Goal: Transaction & Acquisition: Purchase product/service

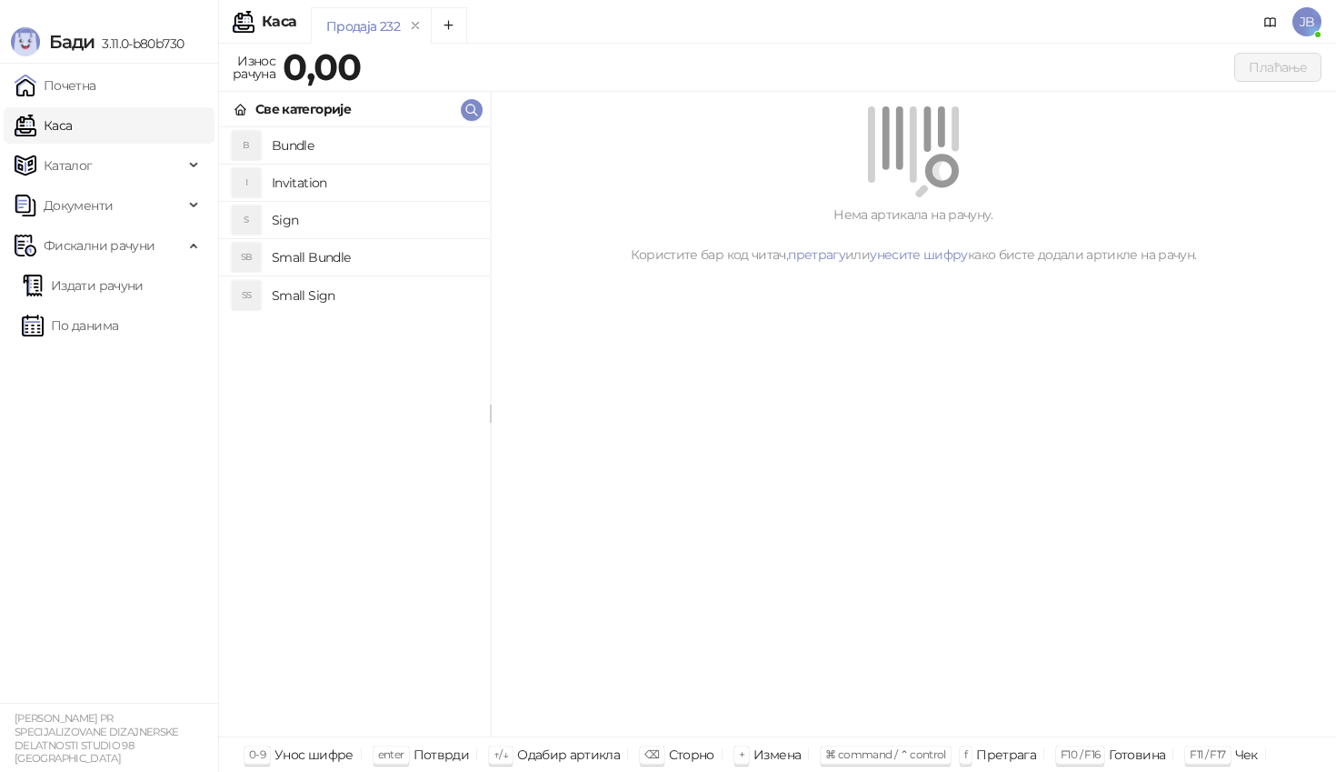
click at [144, 282] on link "Издати рачуни" at bounding box center [83, 285] width 122 height 36
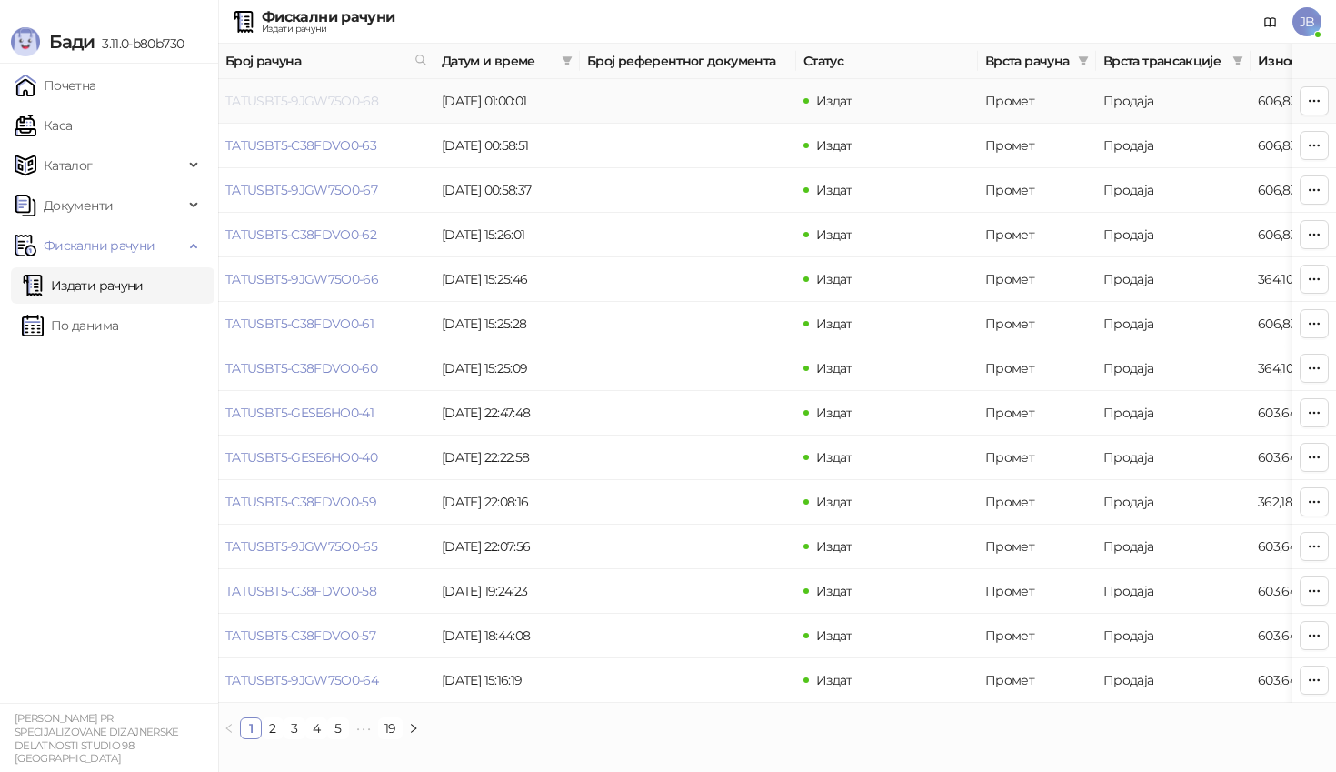
click at [308, 100] on link "TATUSBT5-9JGW75O0-68" at bounding box center [301, 101] width 153 height 16
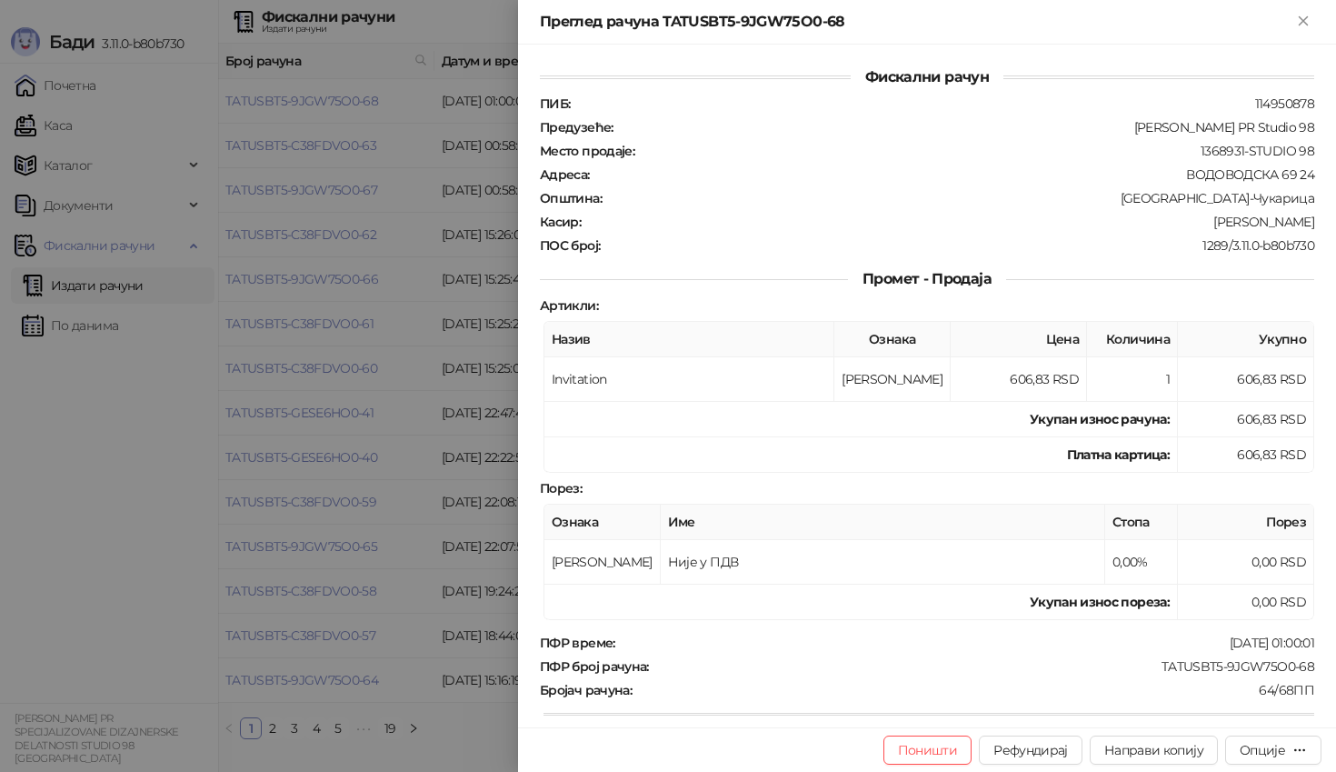
click at [407, 275] on div at bounding box center [668, 386] width 1336 height 772
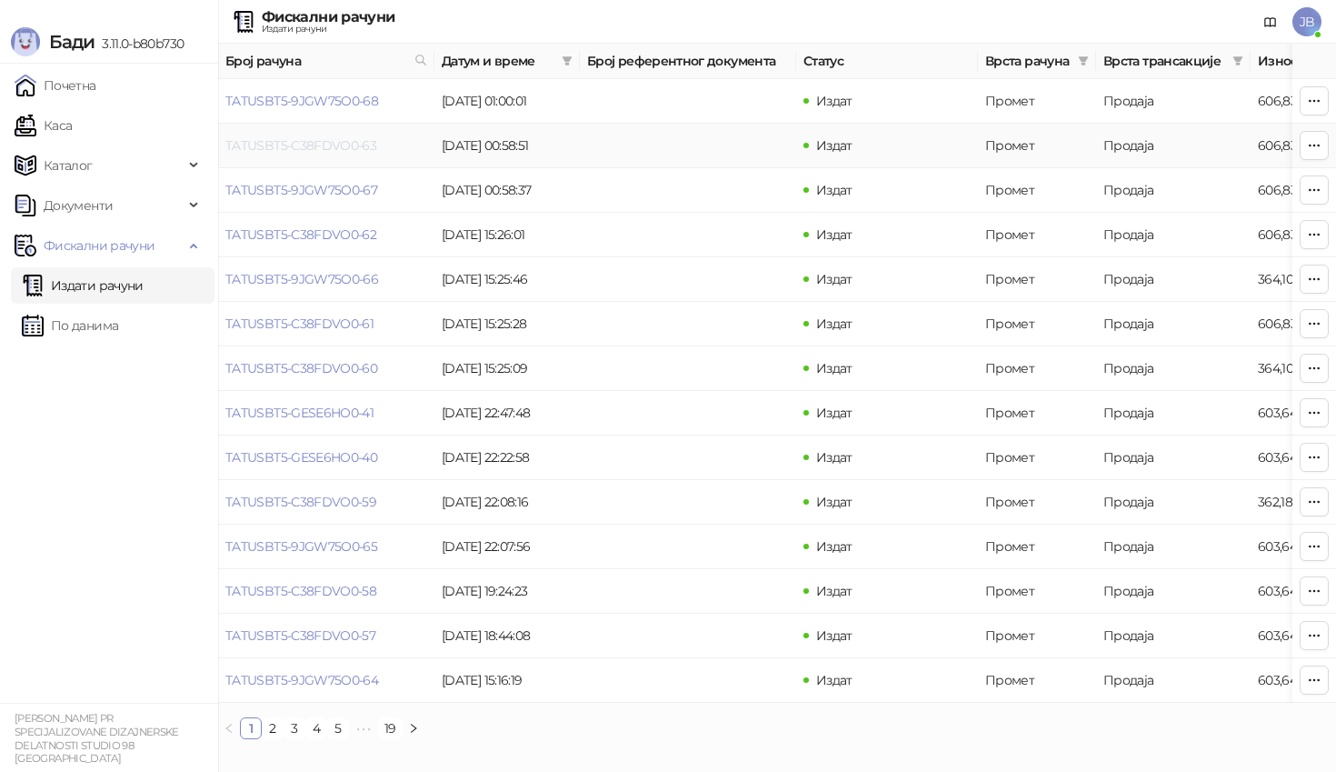
click at [275, 144] on link "TATUSBT5-C38FDVO0-63" at bounding box center [300, 145] width 151 height 16
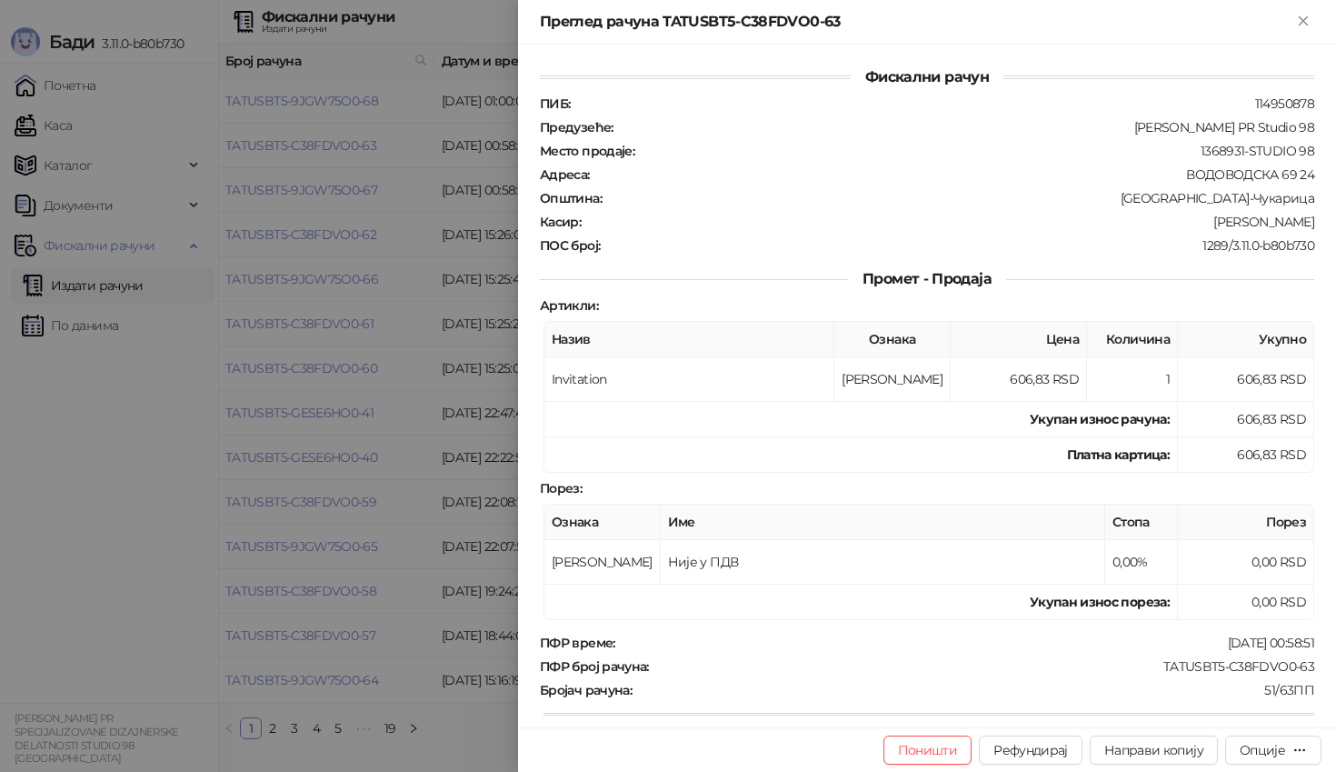
click at [348, 280] on div at bounding box center [668, 386] width 1336 height 772
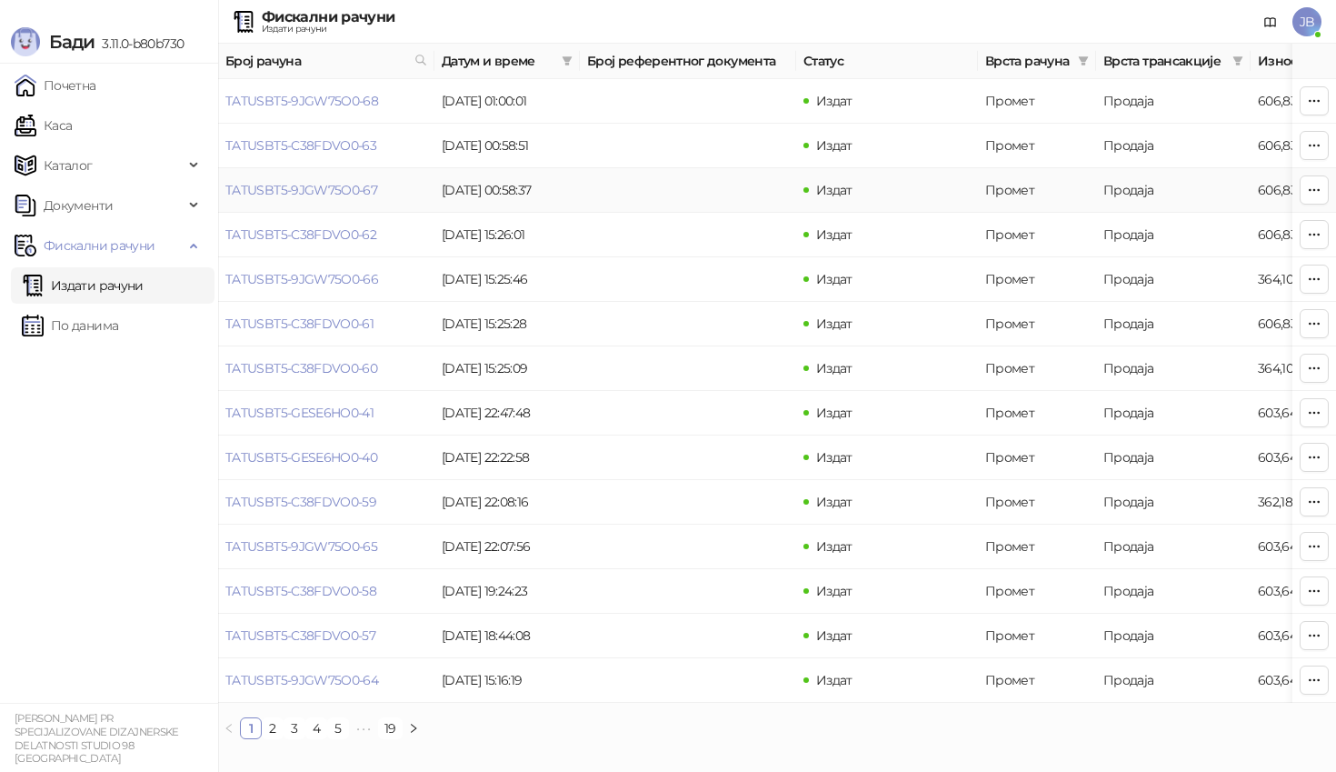
click at [312, 190] on link "TATUSBT5-9JGW75O0-67" at bounding box center [301, 190] width 152 height 16
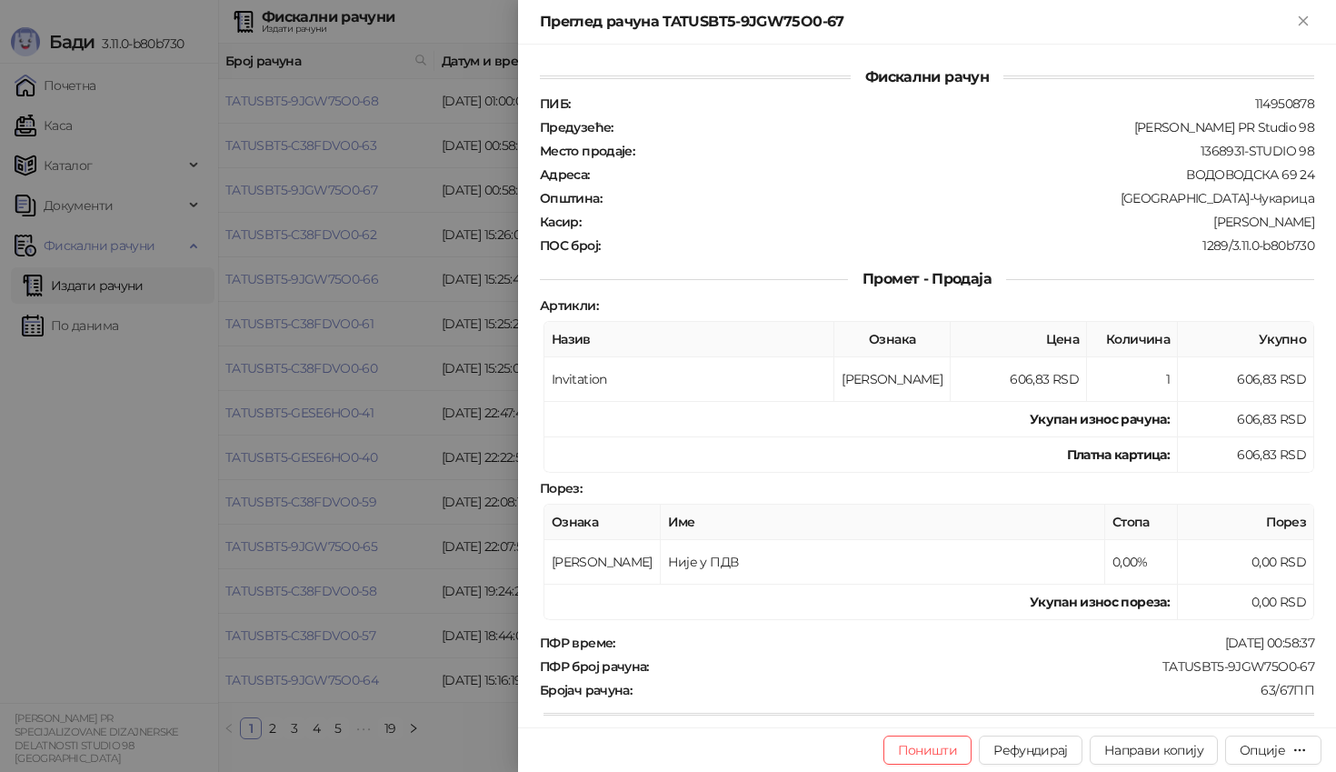
click at [337, 312] on div at bounding box center [668, 386] width 1336 height 772
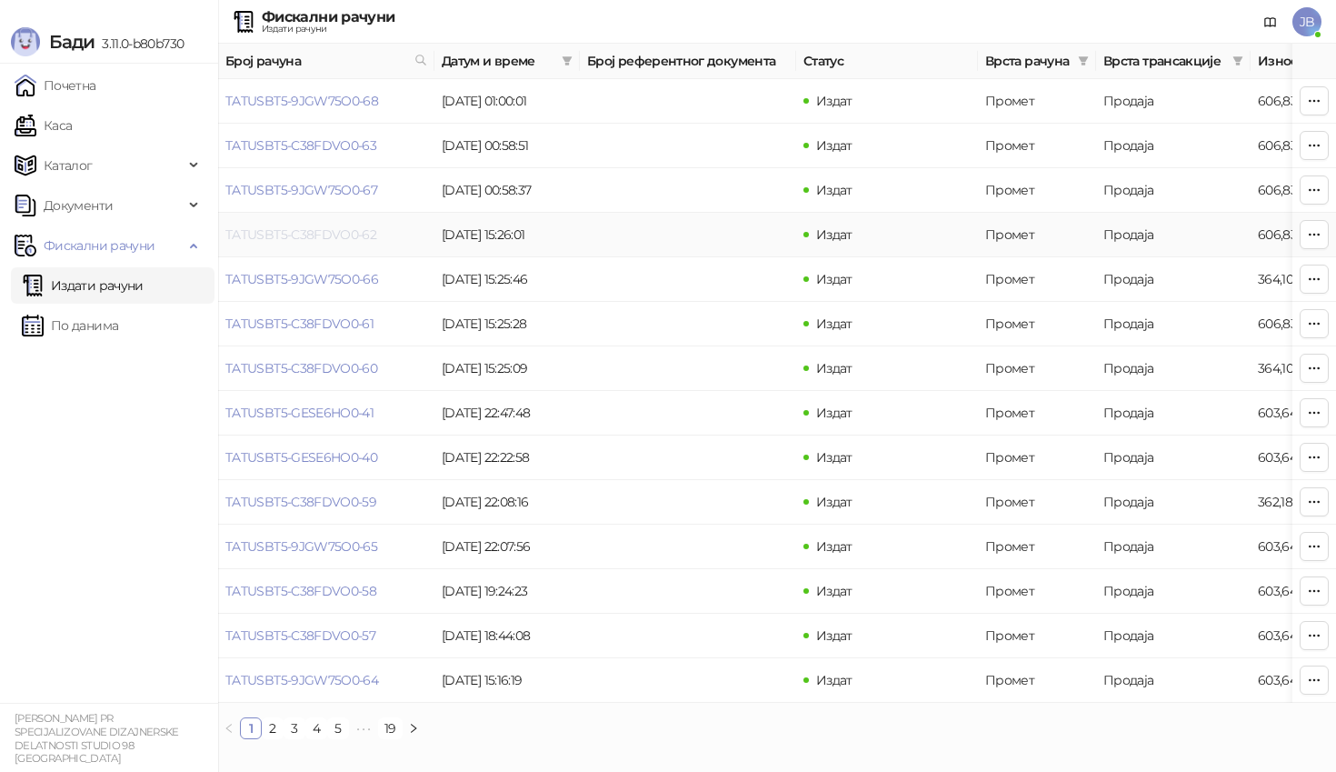
click at [313, 241] on link "TATUSBT5-C38FDVO0-62" at bounding box center [300, 234] width 151 height 16
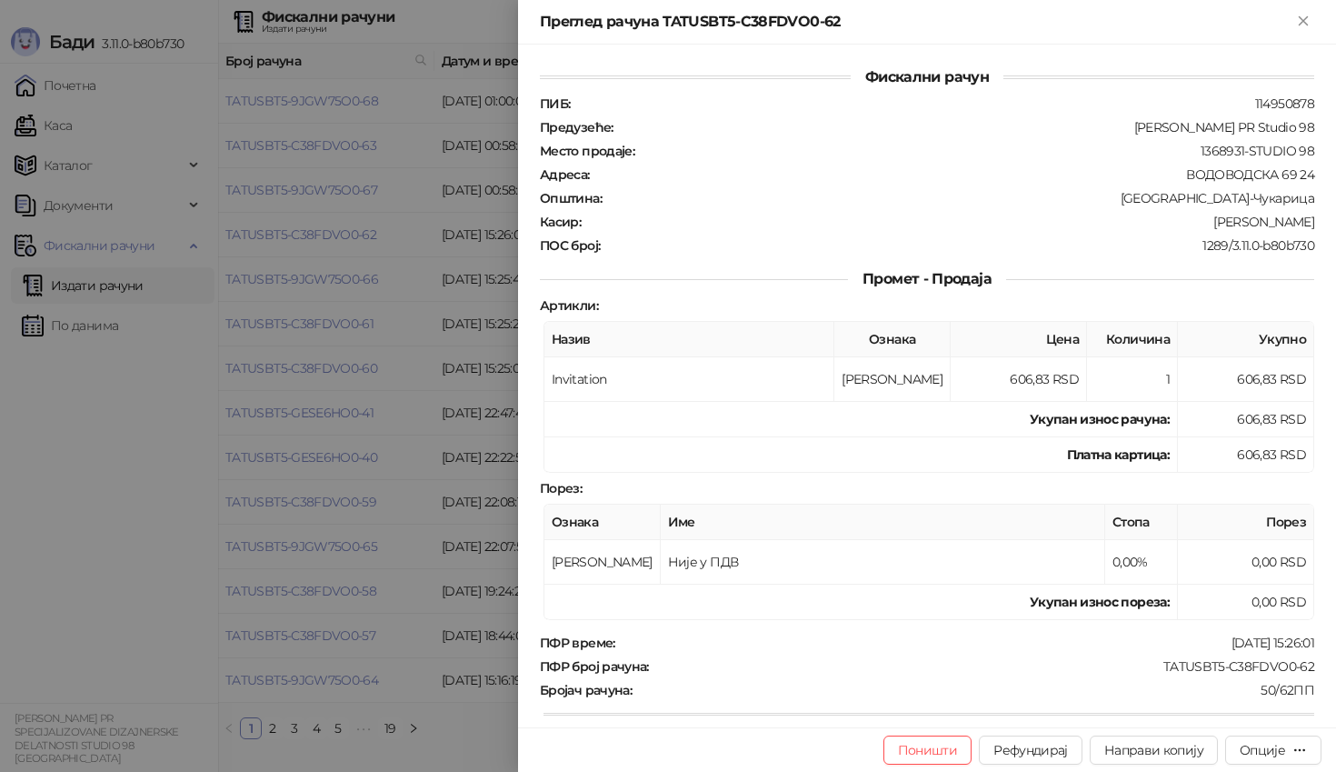
click at [390, 336] on div at bounding box center [668, 386] width 1336 height 772
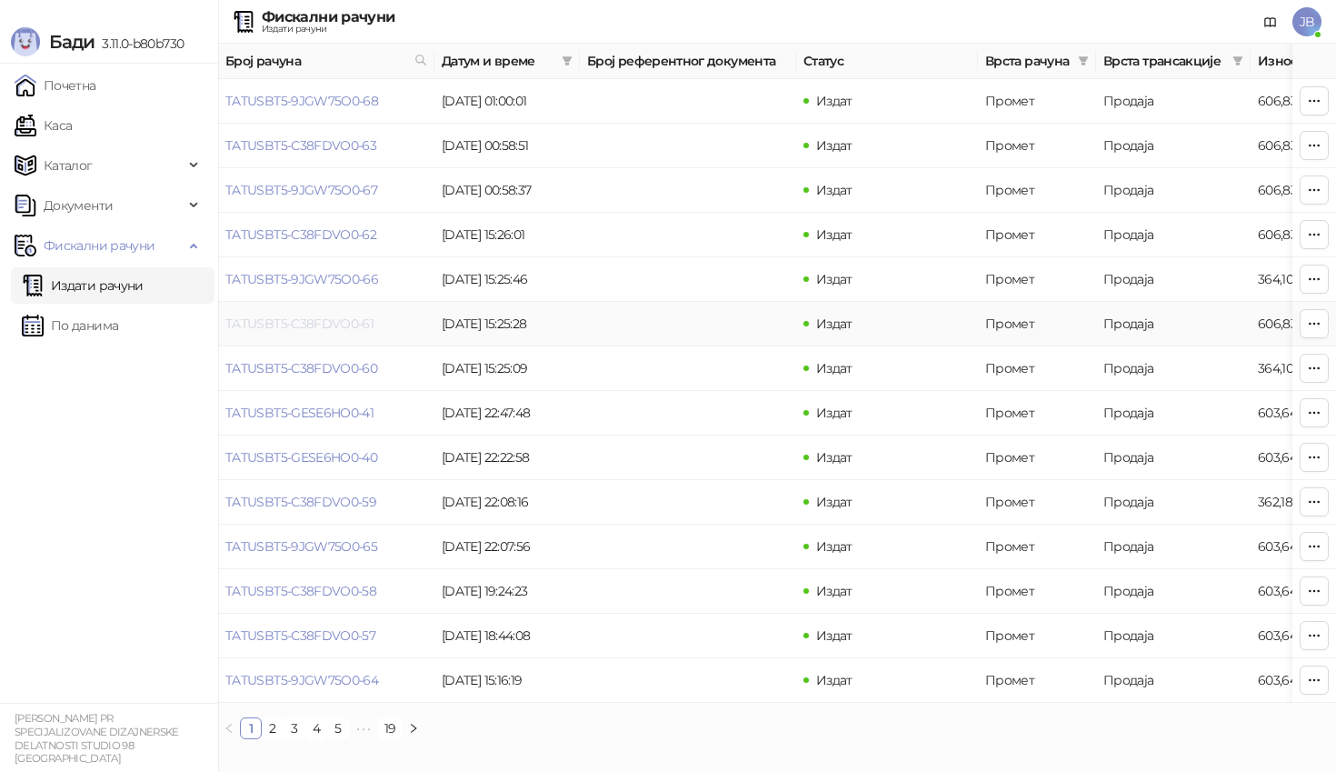
click at [317, 329] on link "TATUSBT5-C38FDVO0-61" at bounding box center [299, 323] width 148 height 16
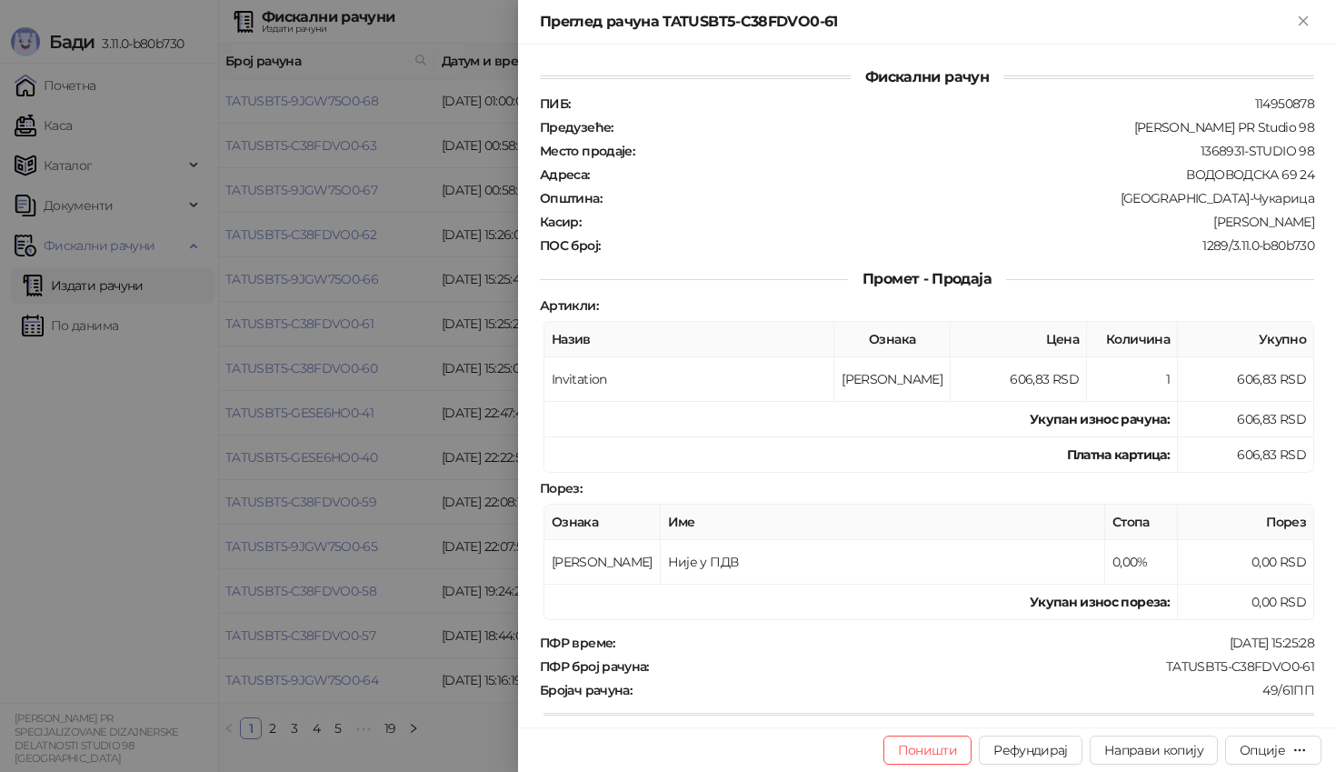
click at [362, 339] on div at bounding box center [668, 386] width 1336 height 772
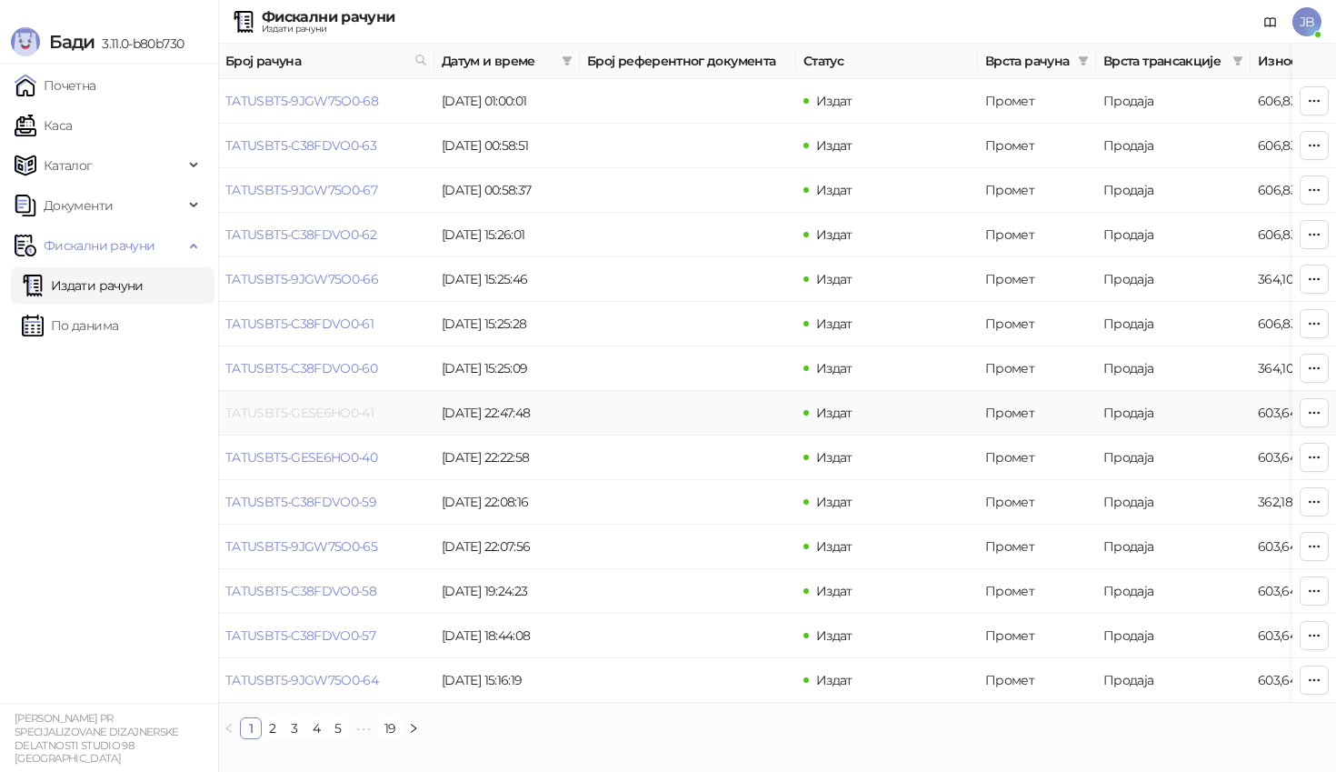
click at [325, 419] on link "TATUSBT5-GESE6HO0-41" at bounding box center [299, 413] width 148 height 16
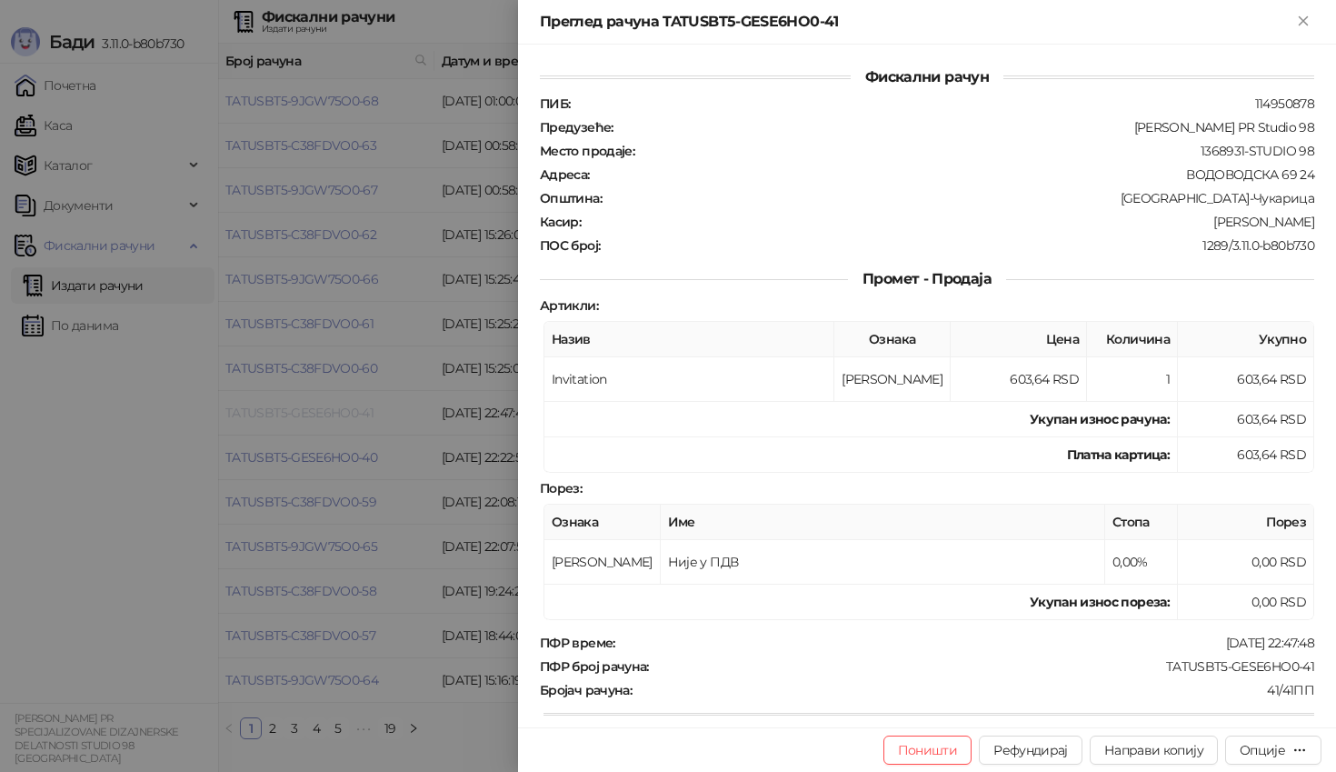
click at [325, 419] on div at bounding box center [668, 386] width 1336 height 772
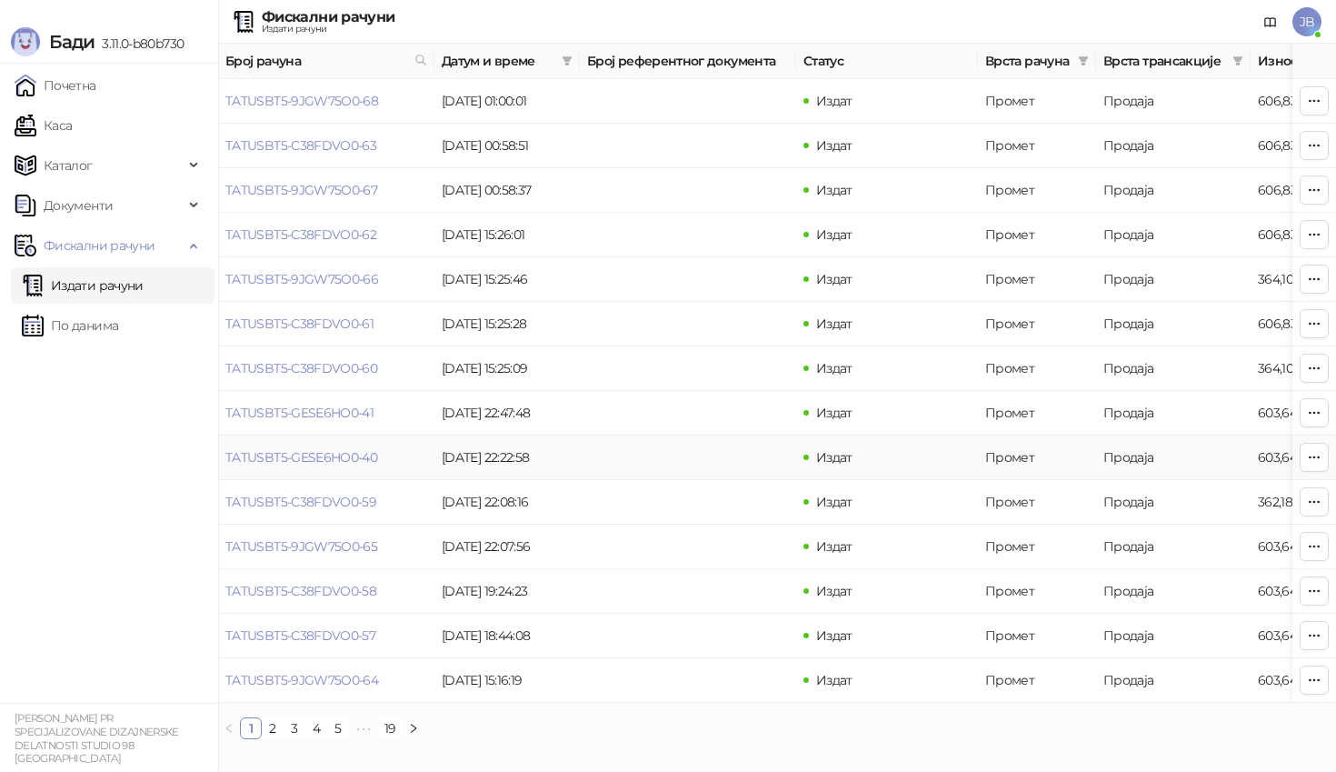
click at [337, 465] on td "TATUSBT5-GESE6HO0-40" at bounding box center [326, 457] width 216 height 45
click at [323, 456] on link "TATUSBT5-GESE6HO0-40" at bounding box center [301, 457] width 152 height 16
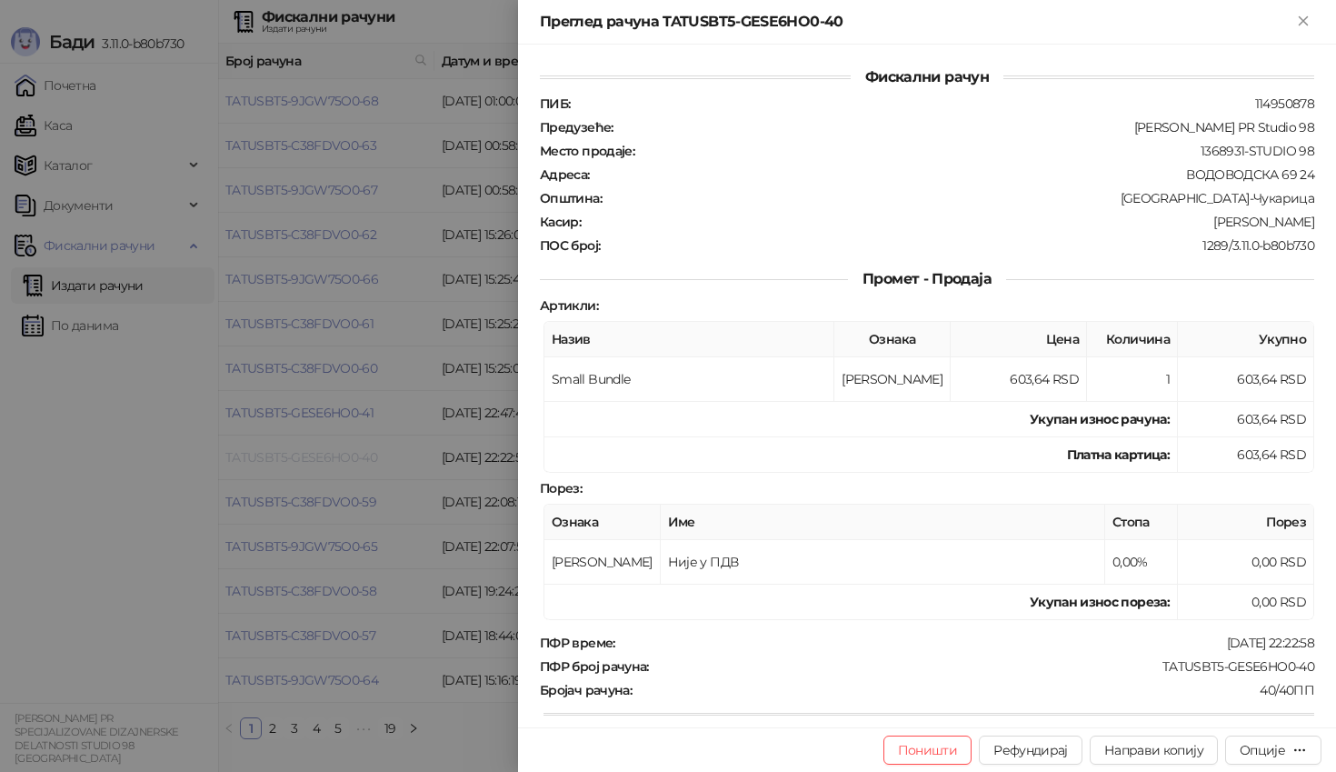
click at [323, 456] on div at bounding box center [668, 386] width 1336 height 772
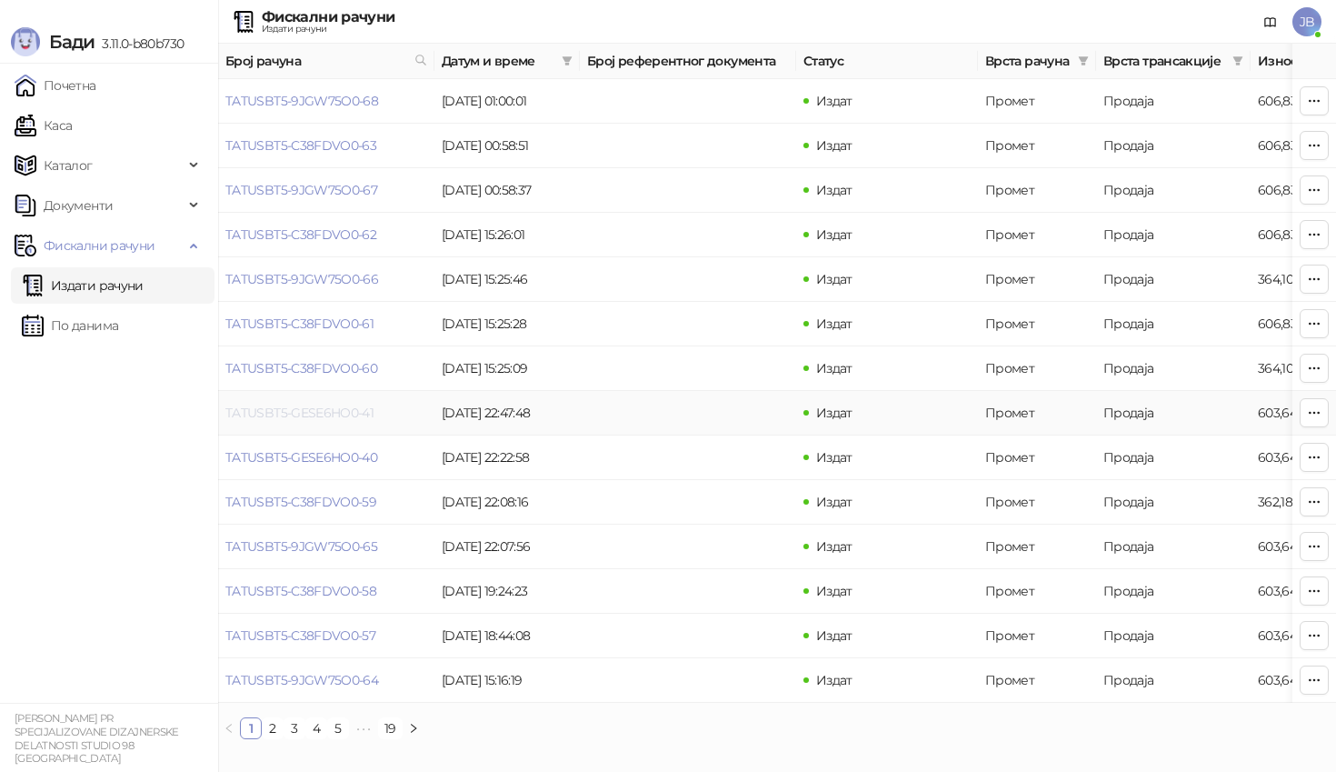
click at [330, 413] on link "TATUSBT5-GESE6HO0-41" at bounding box center [299, 413] width 148 height 16
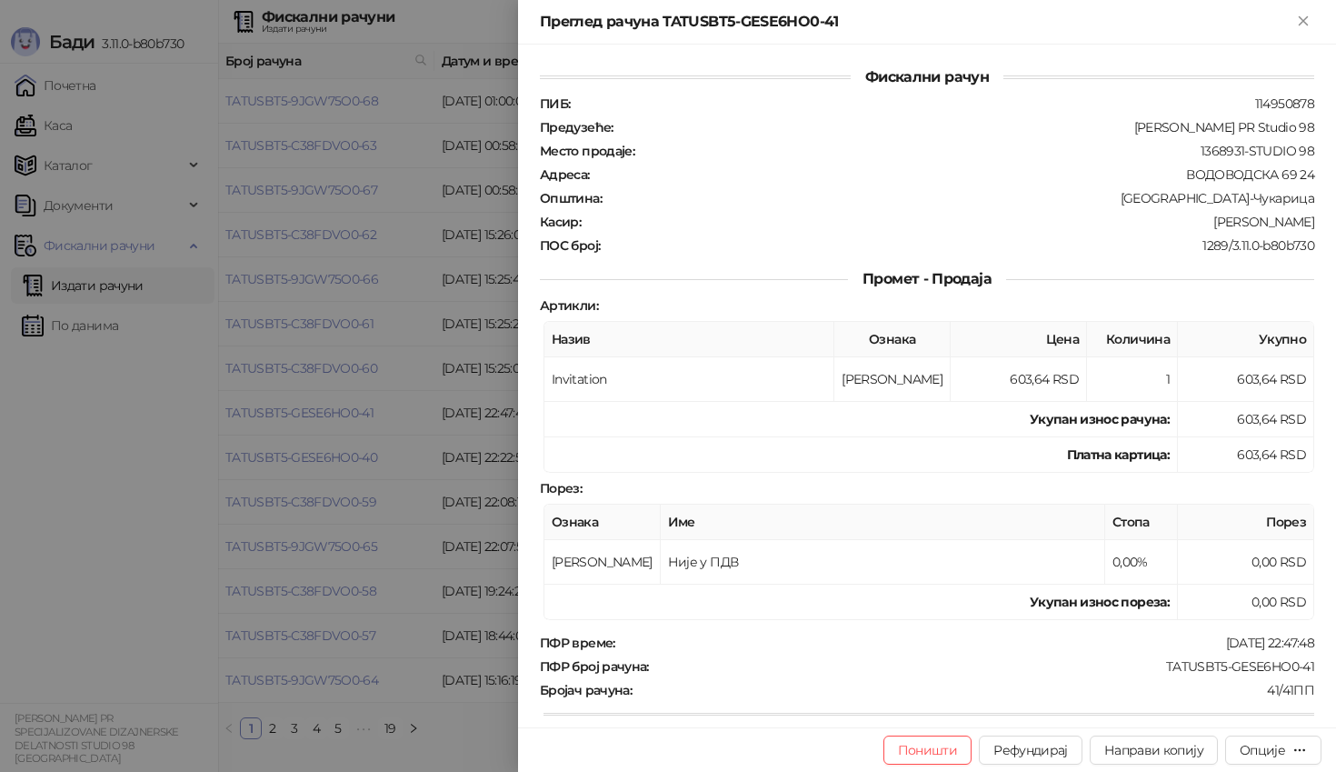
click at [353, 429] on div at bounding box center [668, 386] width 1336 height 772
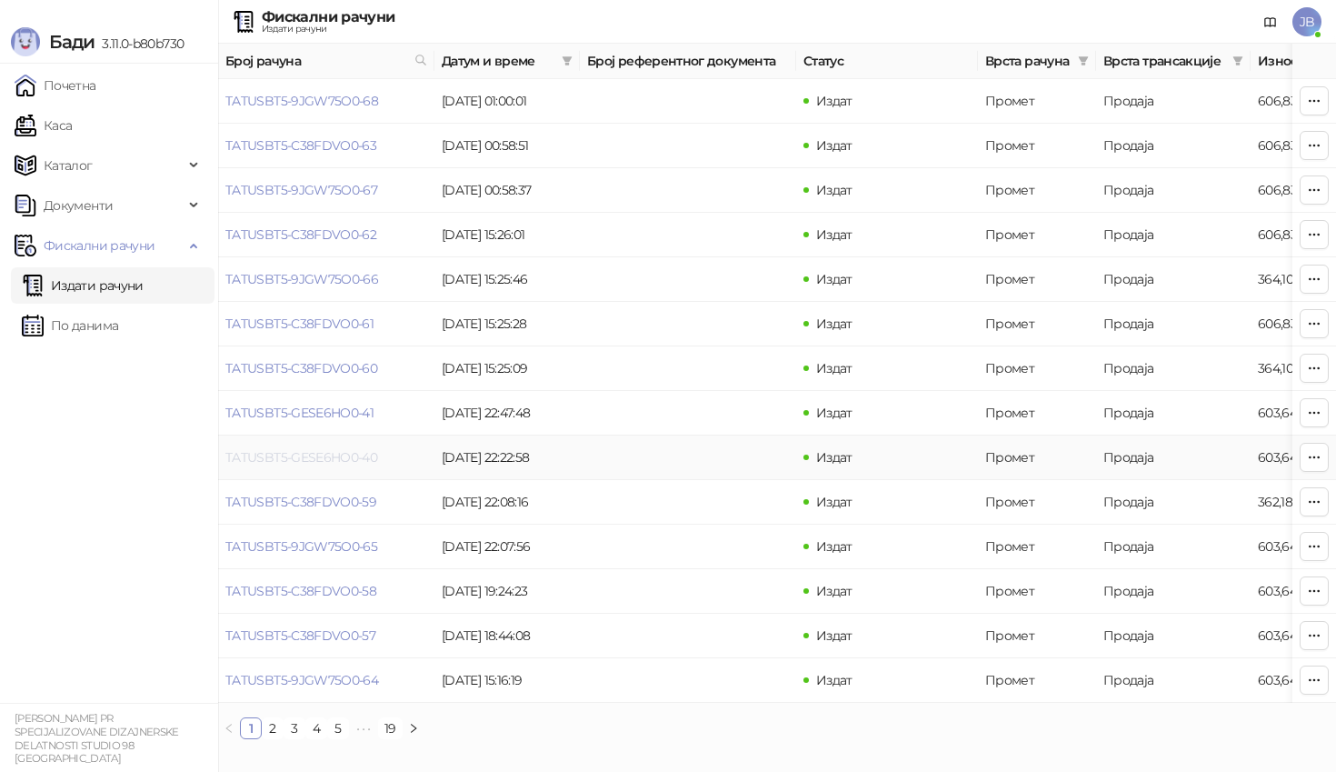
click at [336, 454] on link "TATUSBT5-GESE6HO0-40" at bounding box center [301, 457] width 152 height 16
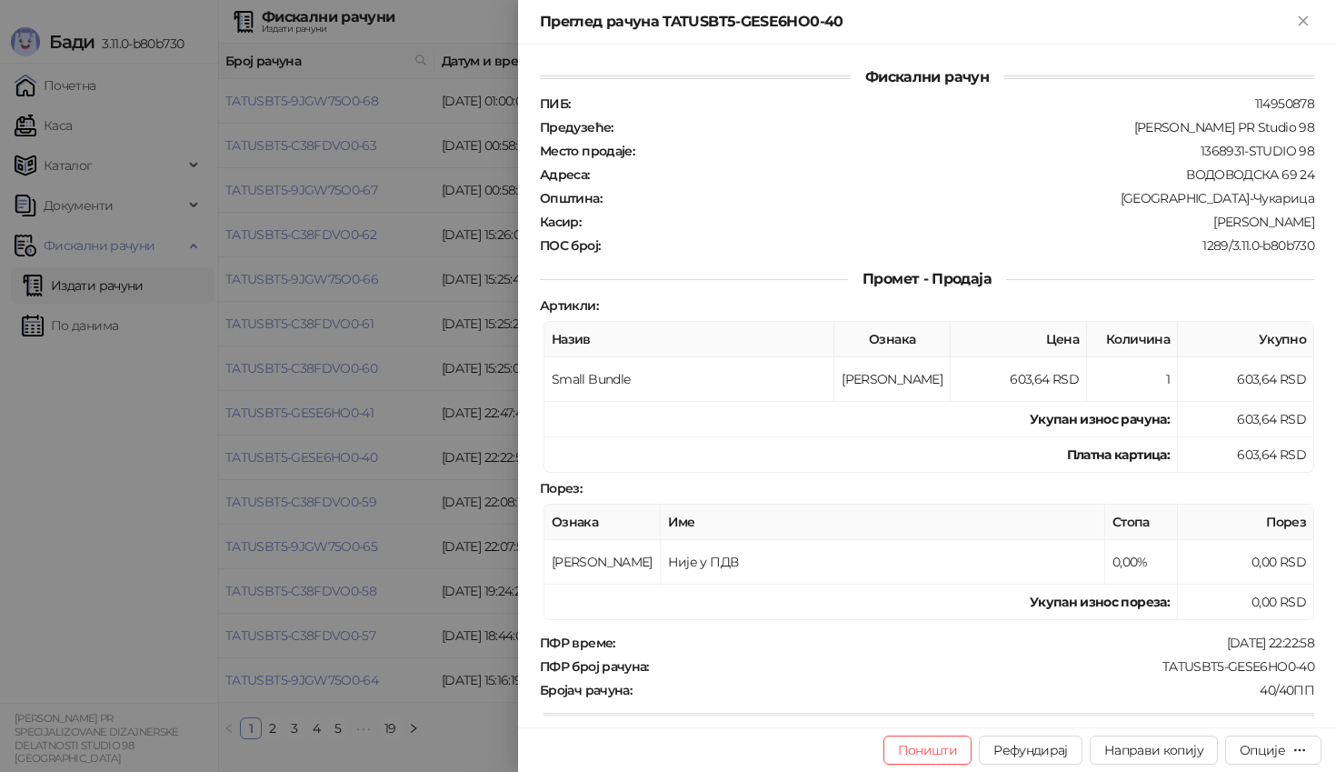
click at [411, 394] on div at bounding box center [668, 386] width 1336 height 772
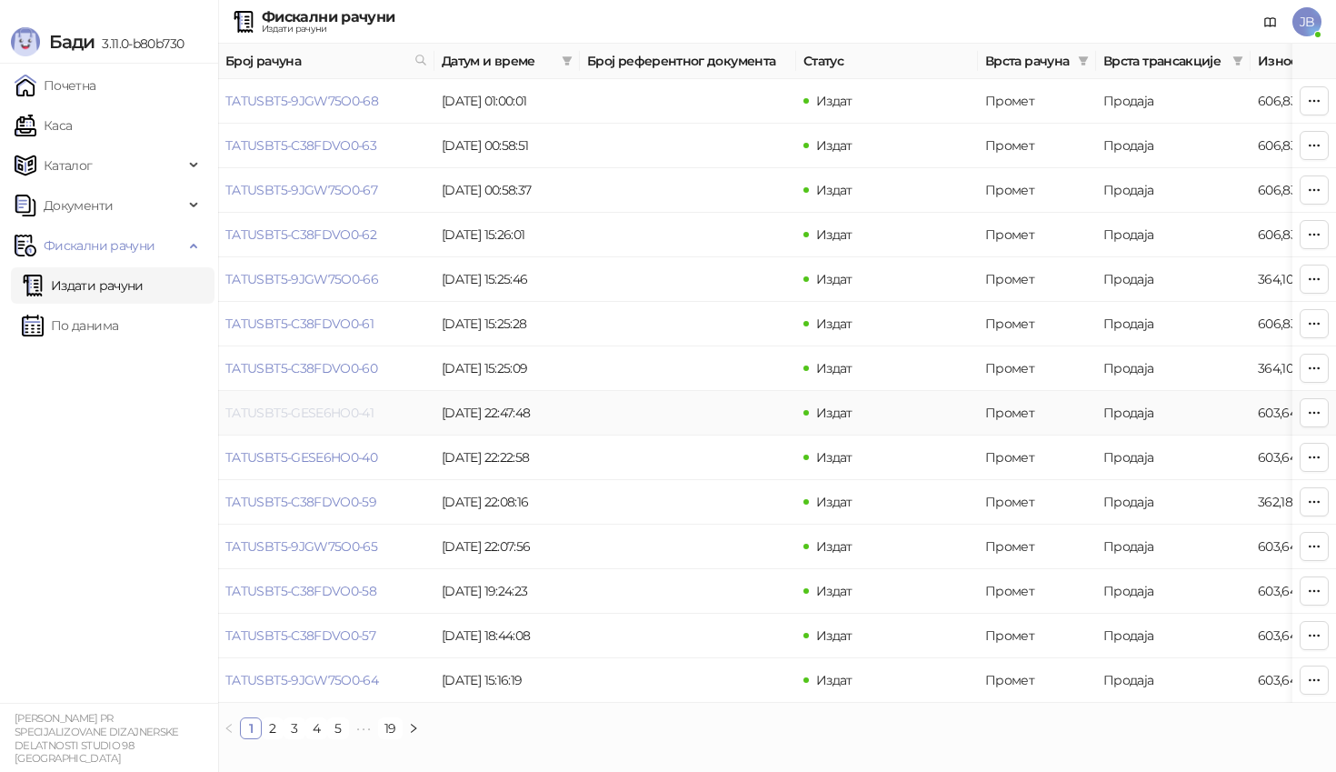
click at [291, 407] on link "TATUSBT5-GESE6HO0-41" at bounding box center [299, 413] width 148 height 16
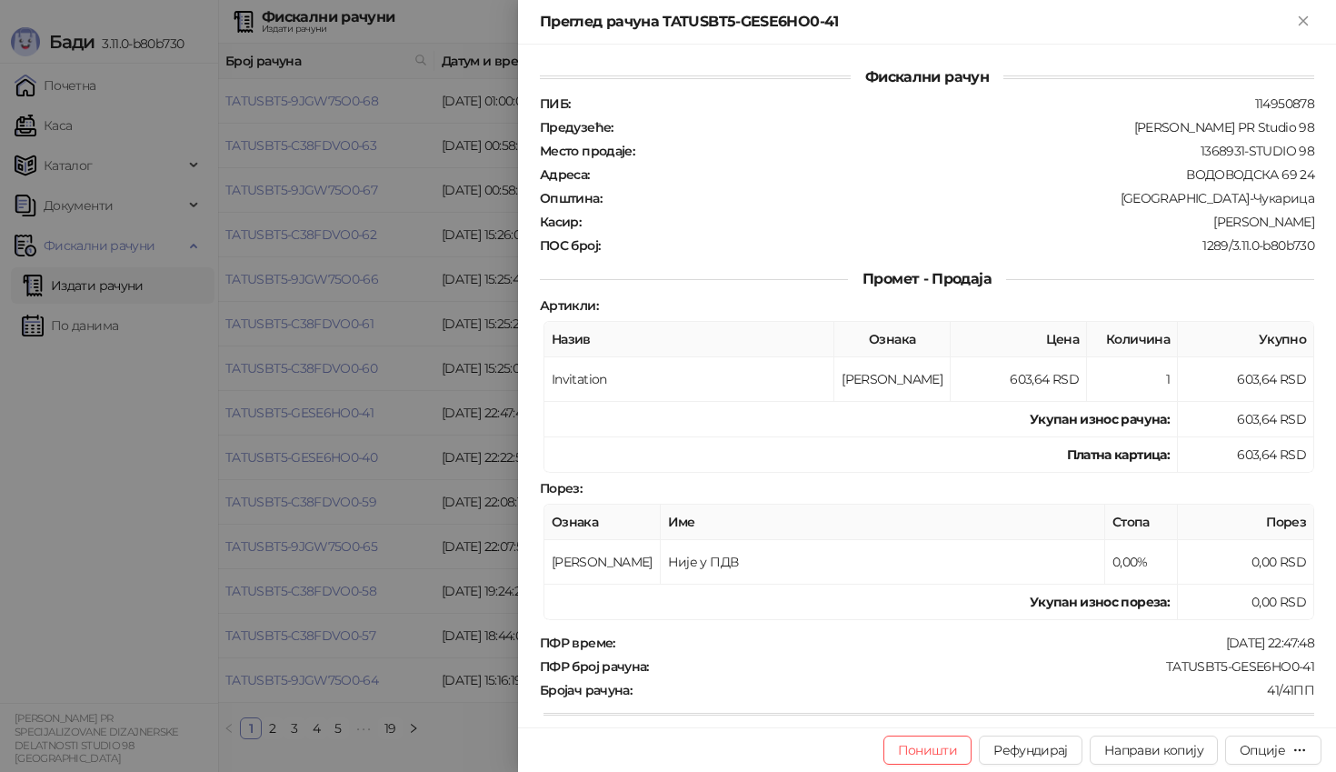
click at [409, 519] on div at bounding box center [668, 386] width 1336 height 772
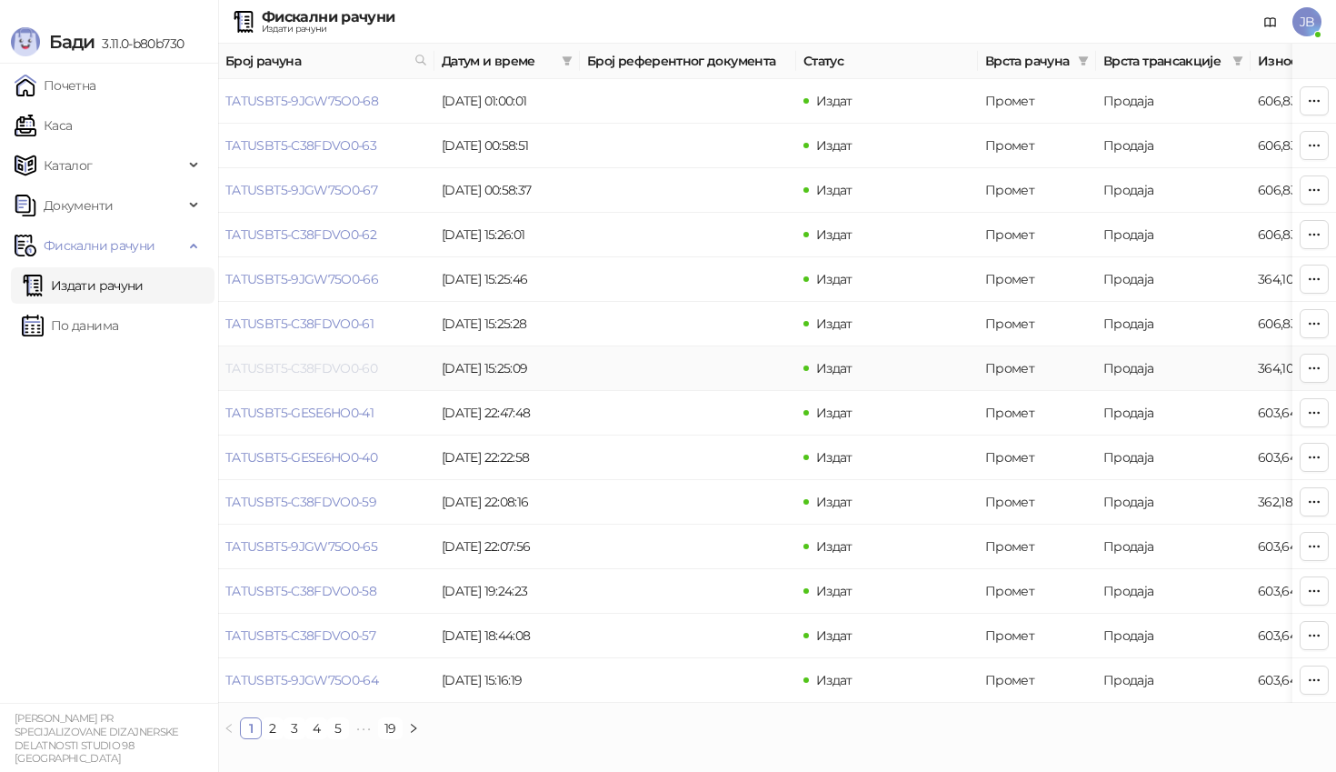
click at [297, 365] on link "TATUSBT5-C38FDVO0-60" at bounding box center [301, 368] width 152 height 16
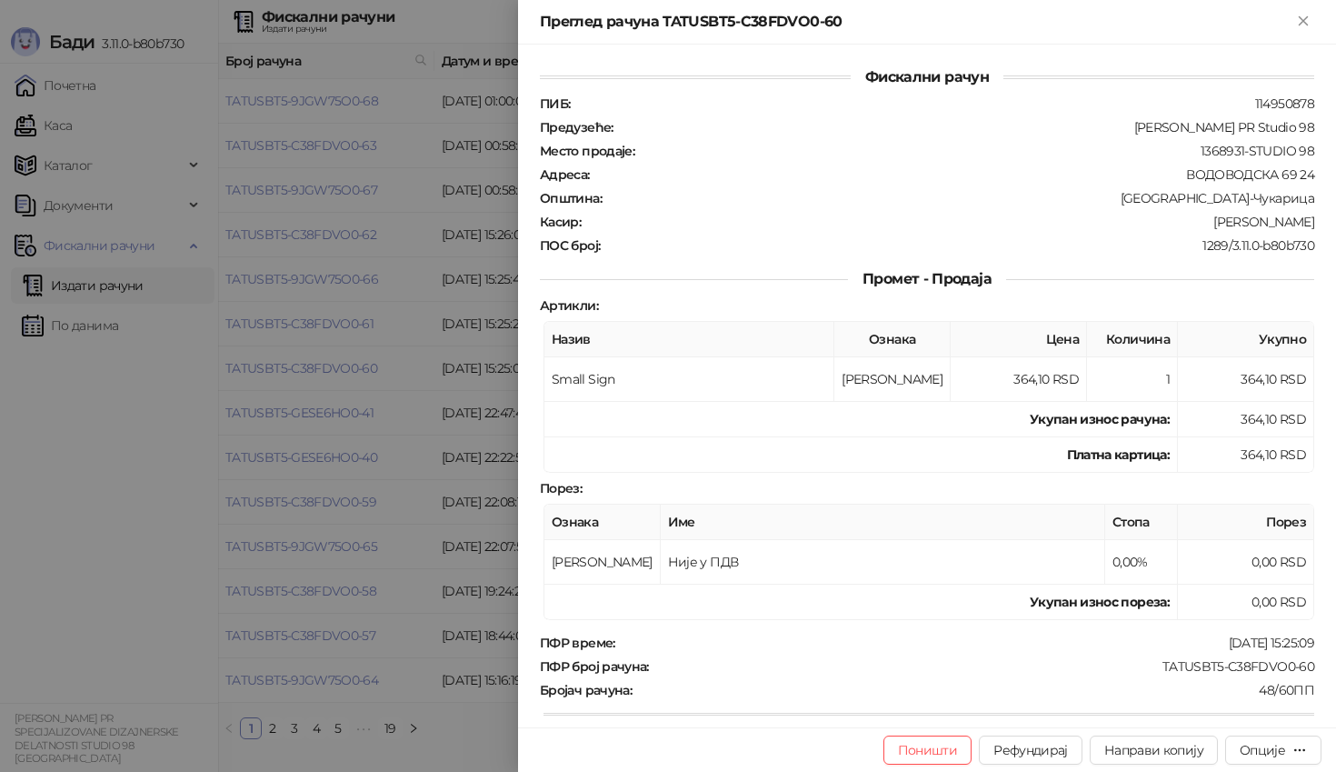
click at [438, 450] on div at bounding box center [668, 386] width 1336 height 772
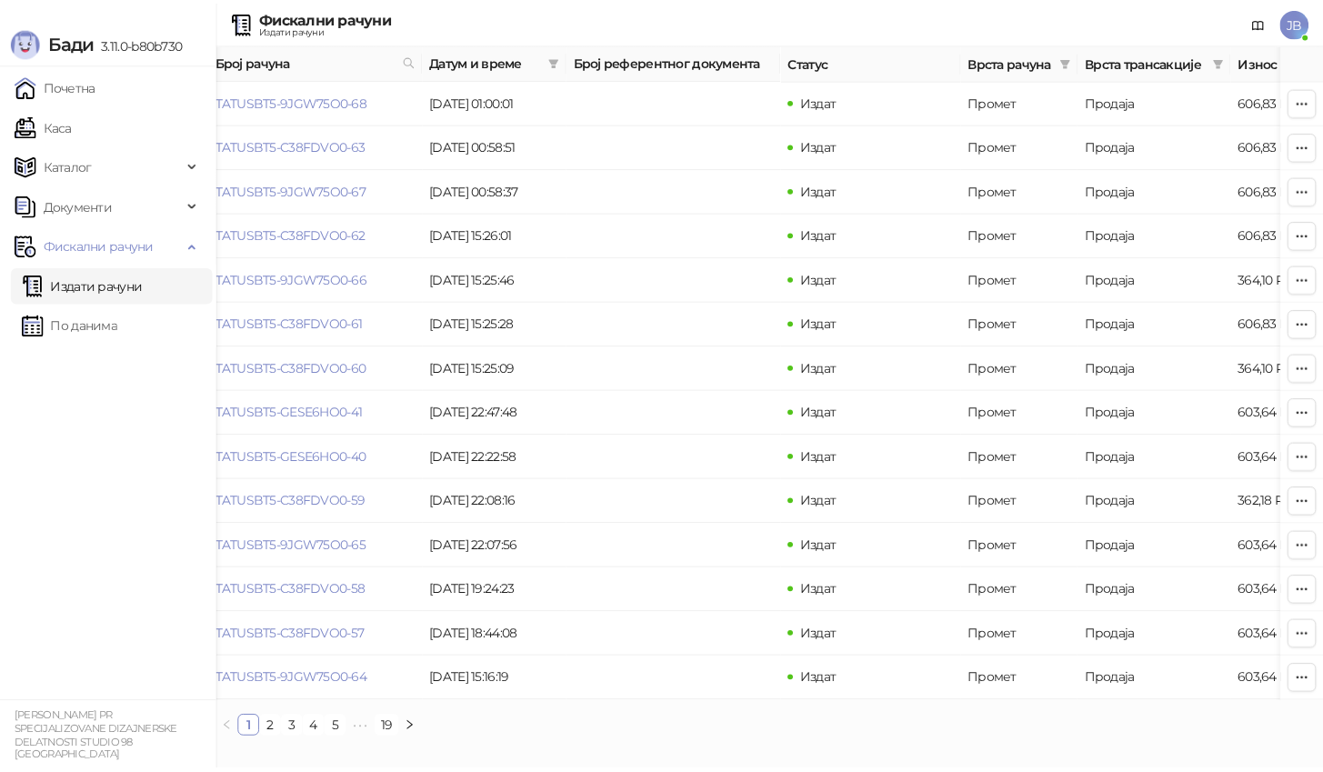
scroll to position [0, 17]
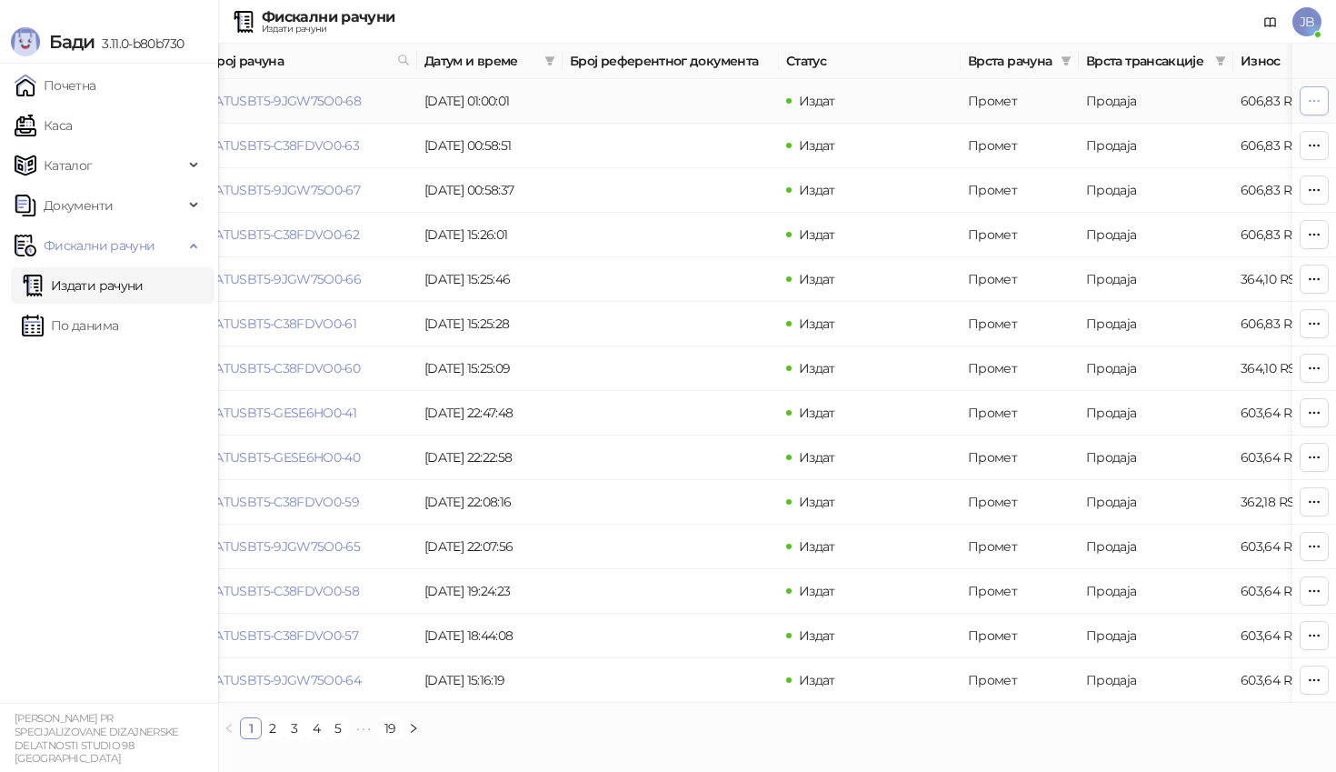
click at [1312, 105] on icon "button" at bounding box center [1314, 101] width 15 height 15
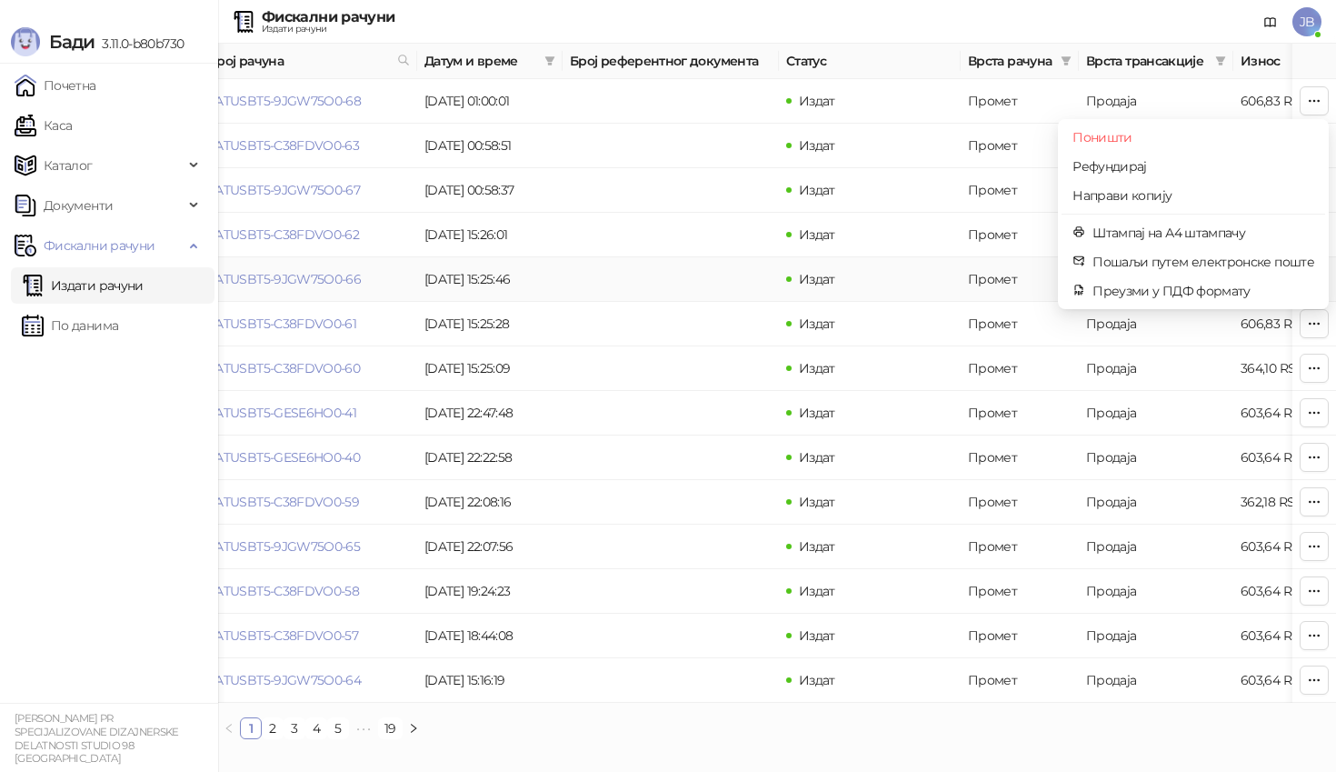
click at [736, 290] on td at bounding box center [671, 279] width 216 height 45
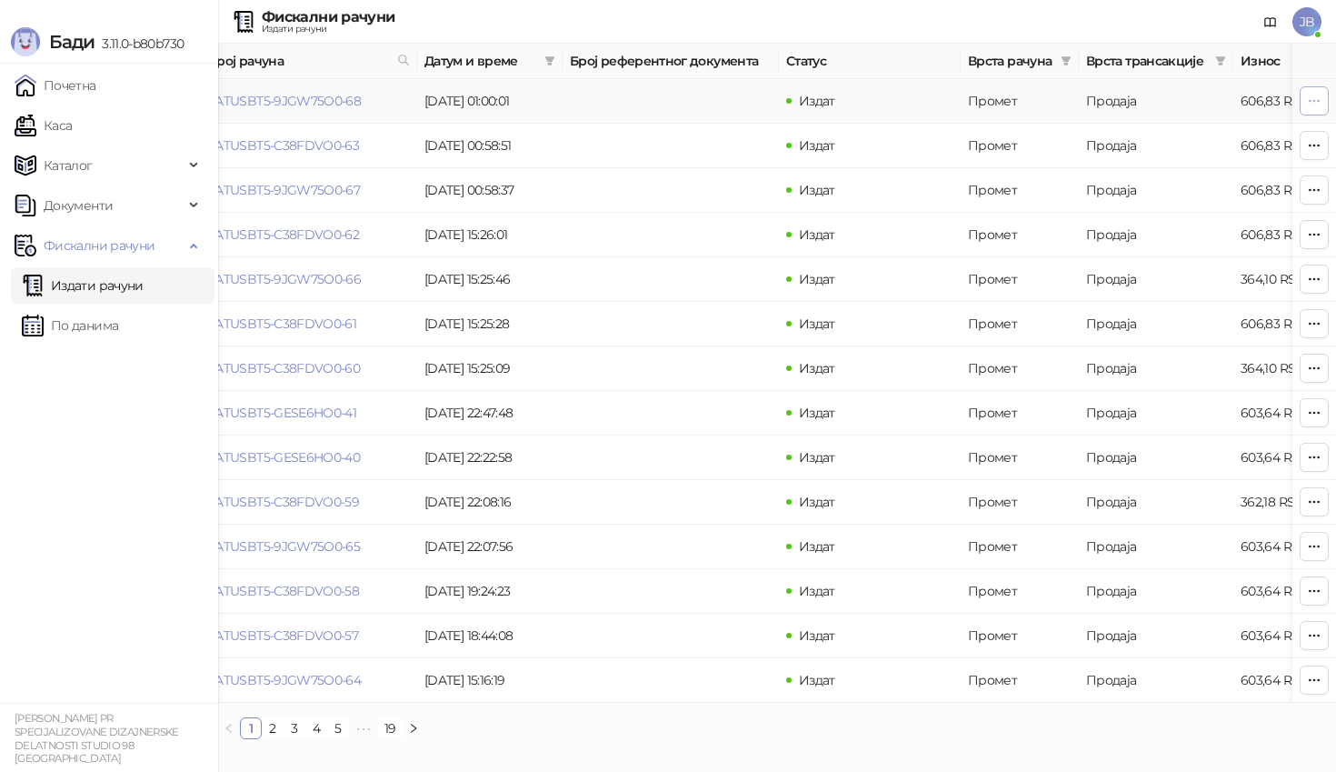
click at [1317, 100] on icon "button" at bounding box center [1314, 101] width 15 height 15
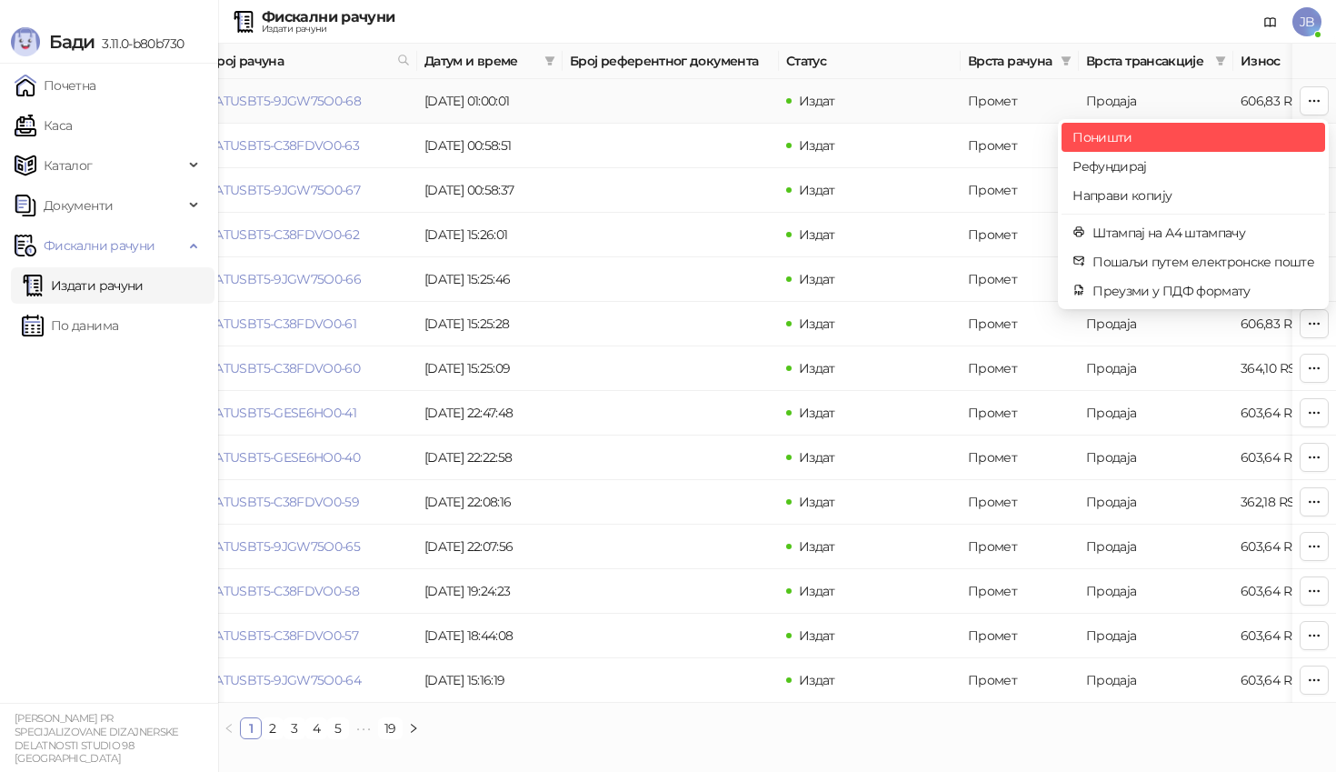
click at [1208, 129] on span "Поништи" at bounding box center [1194, 137] width 242 height 20
type input "**********"
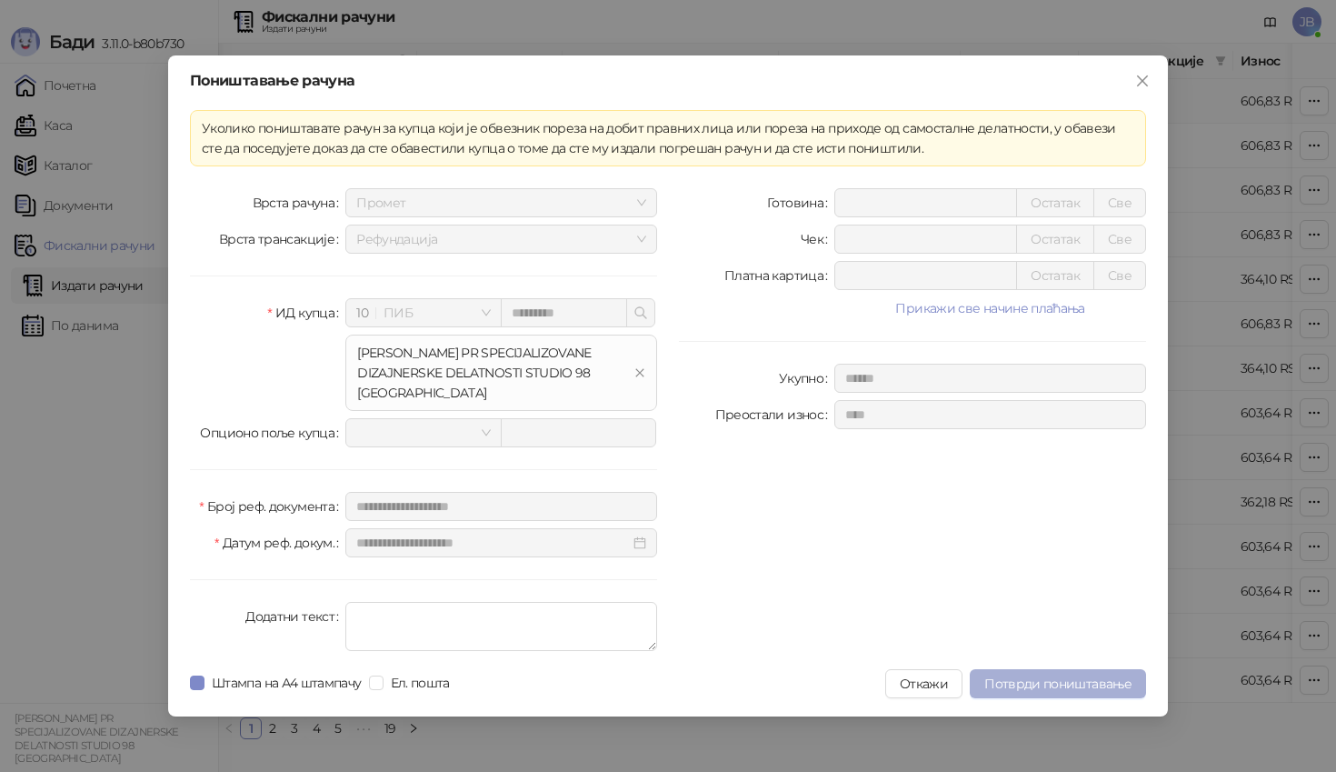
click at [1077, 686] on span "Потврди поништавање" at bounding box center [1058, 684] width 147 height 16
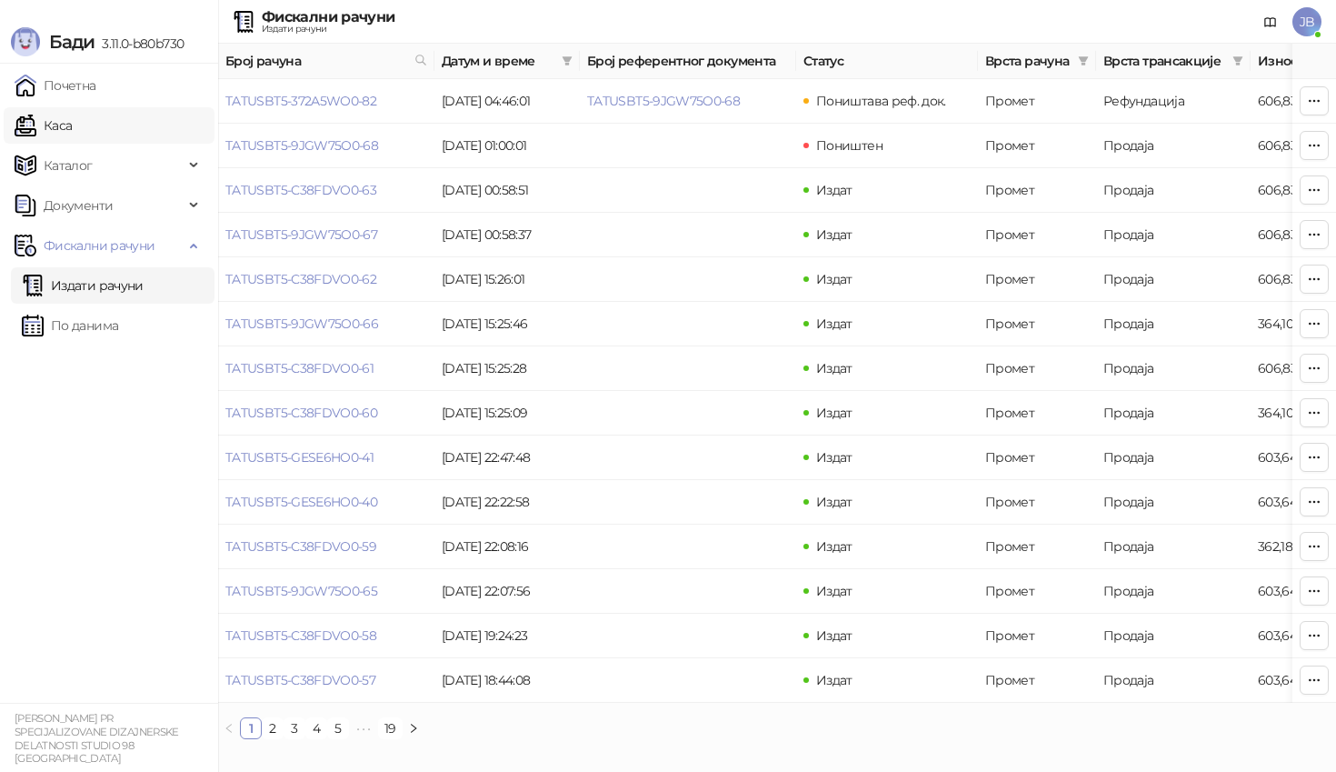
click at [72, 117] on link "Каса" at bounding box center [43, 125] width 57 height 36
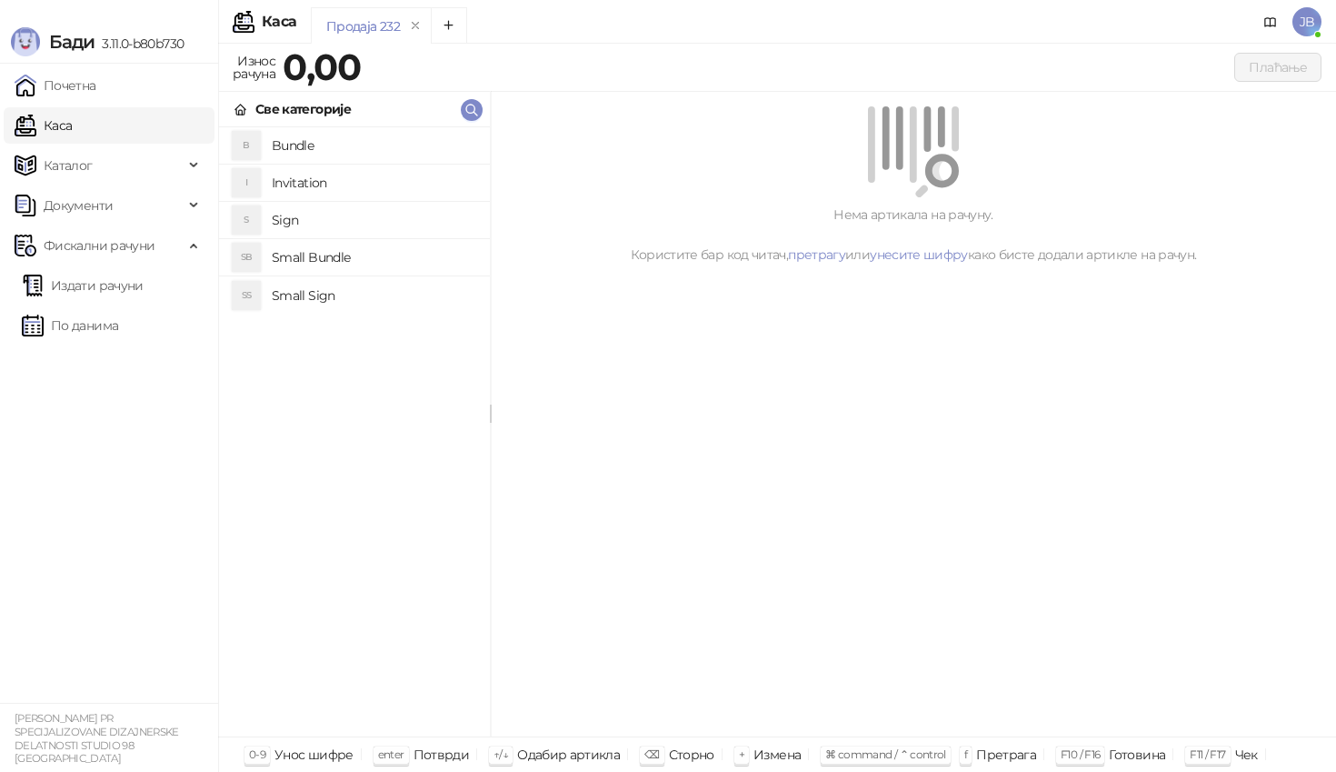
click at [341, 155] on h4 "Bundle" at bounding box center [374, 145] width 204 height 29
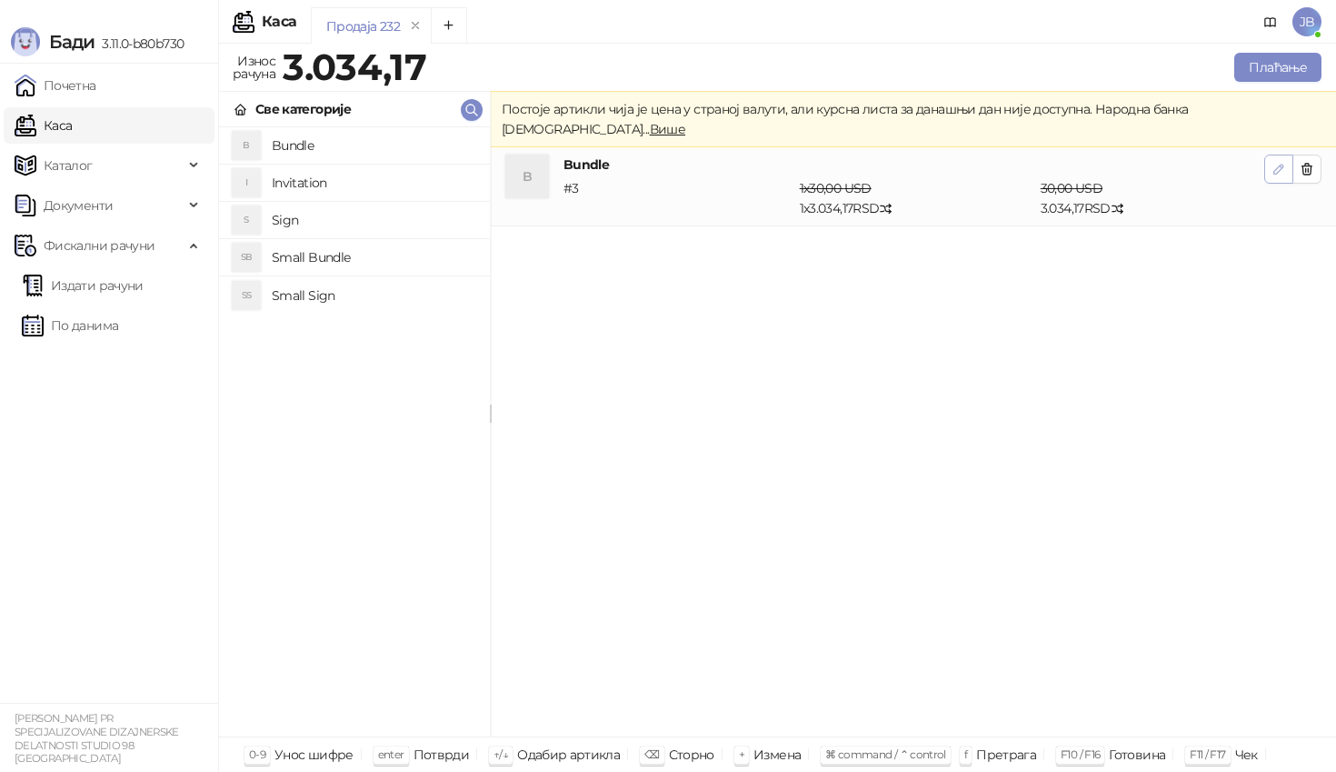
click at [1266, 155] on button "button" at bounding box center [1279, 169] width 29 height 29
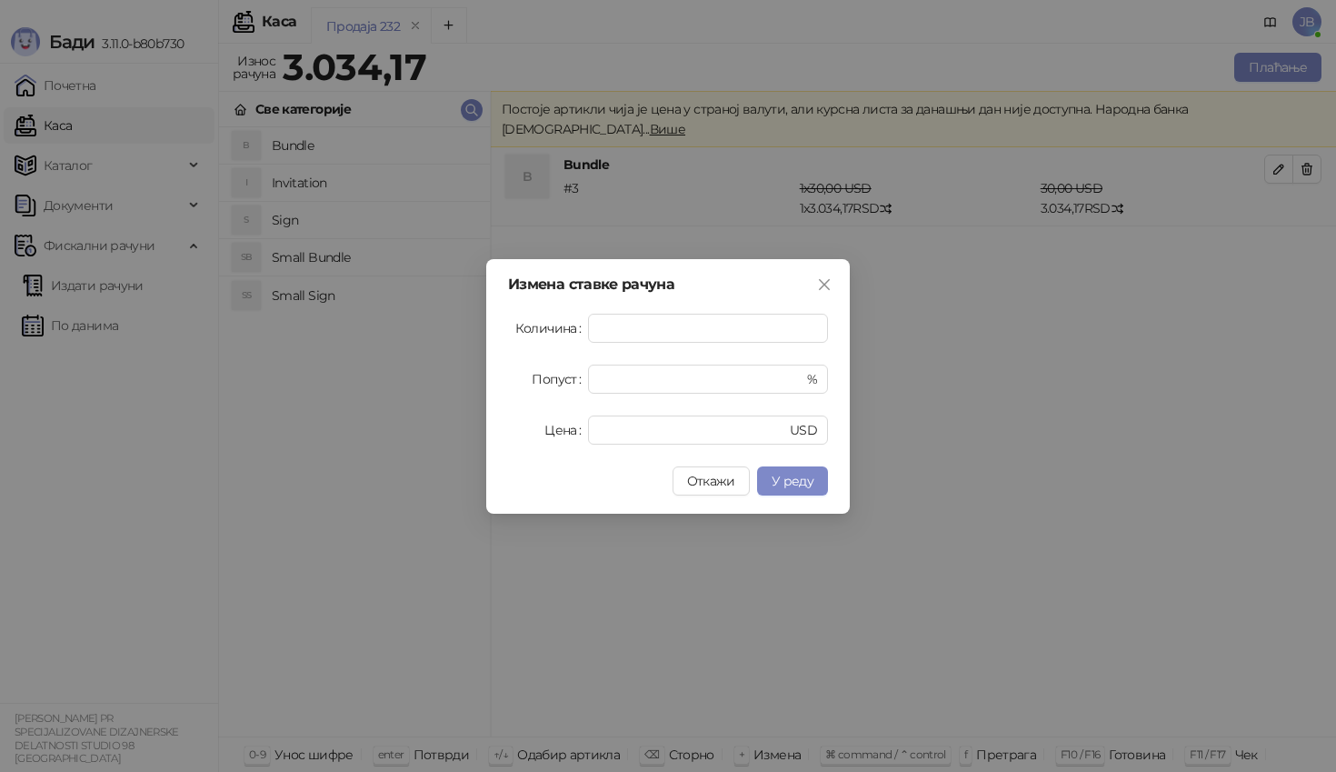
click at [586, 375] on label "Попуст" at bounding box center [560, 379] width 56 height 29
click at [599, 375] on input "*" at bounding box center [701, 378] width 205 height 27
click at [611, 375] on input "*" at bounding box center [691, 378] width 185 height 27
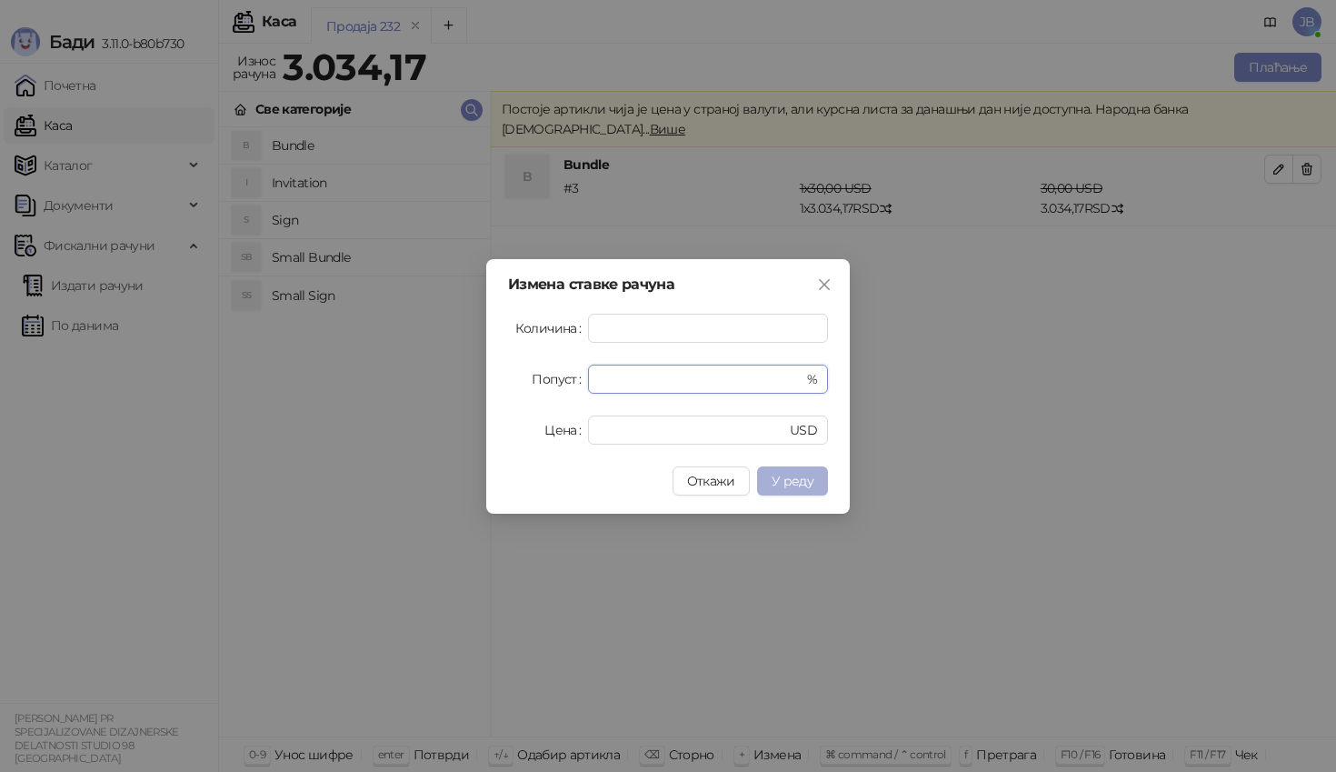
type input "**"
click at [803, 486] on span "У реду" at bounding box center [793, 481] width 42 height 16
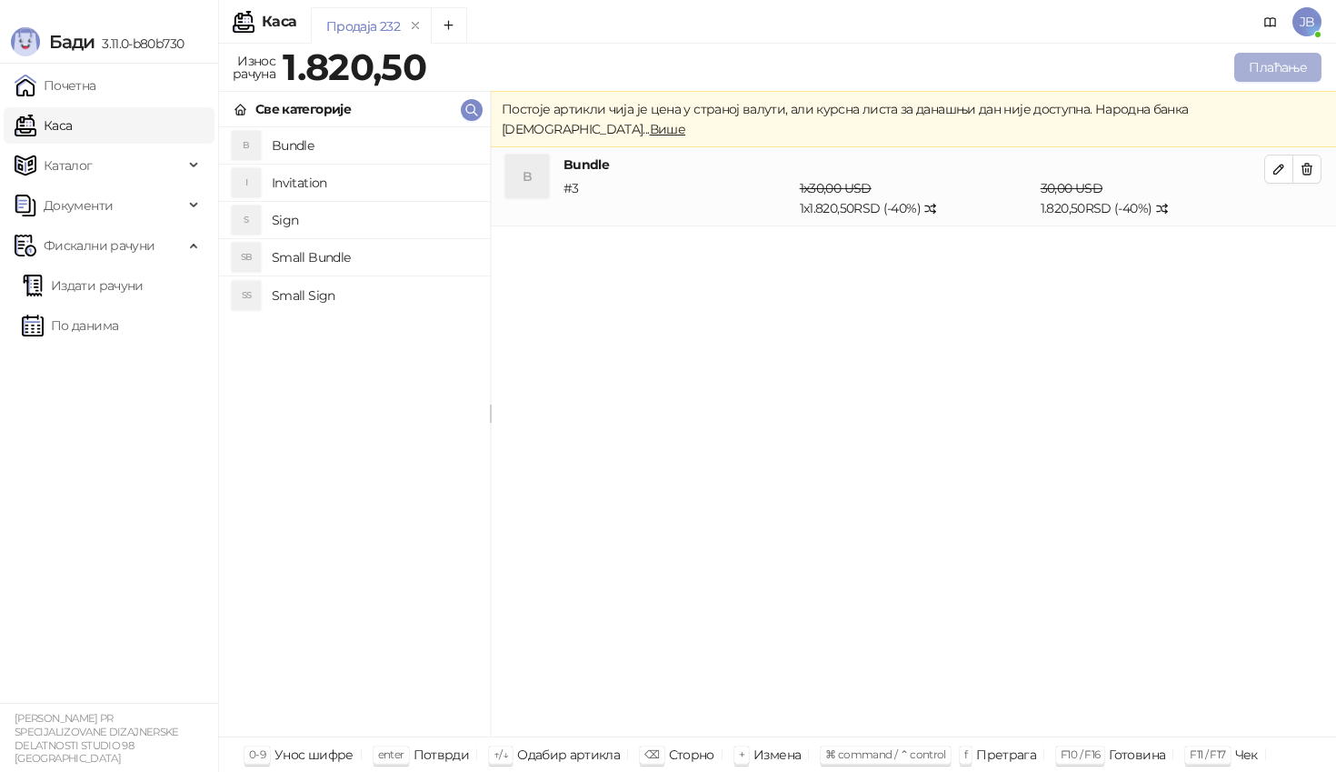
click at [1260, 64] on button "Плаћање" at bounding box center [1278, 67] width 87 height 29
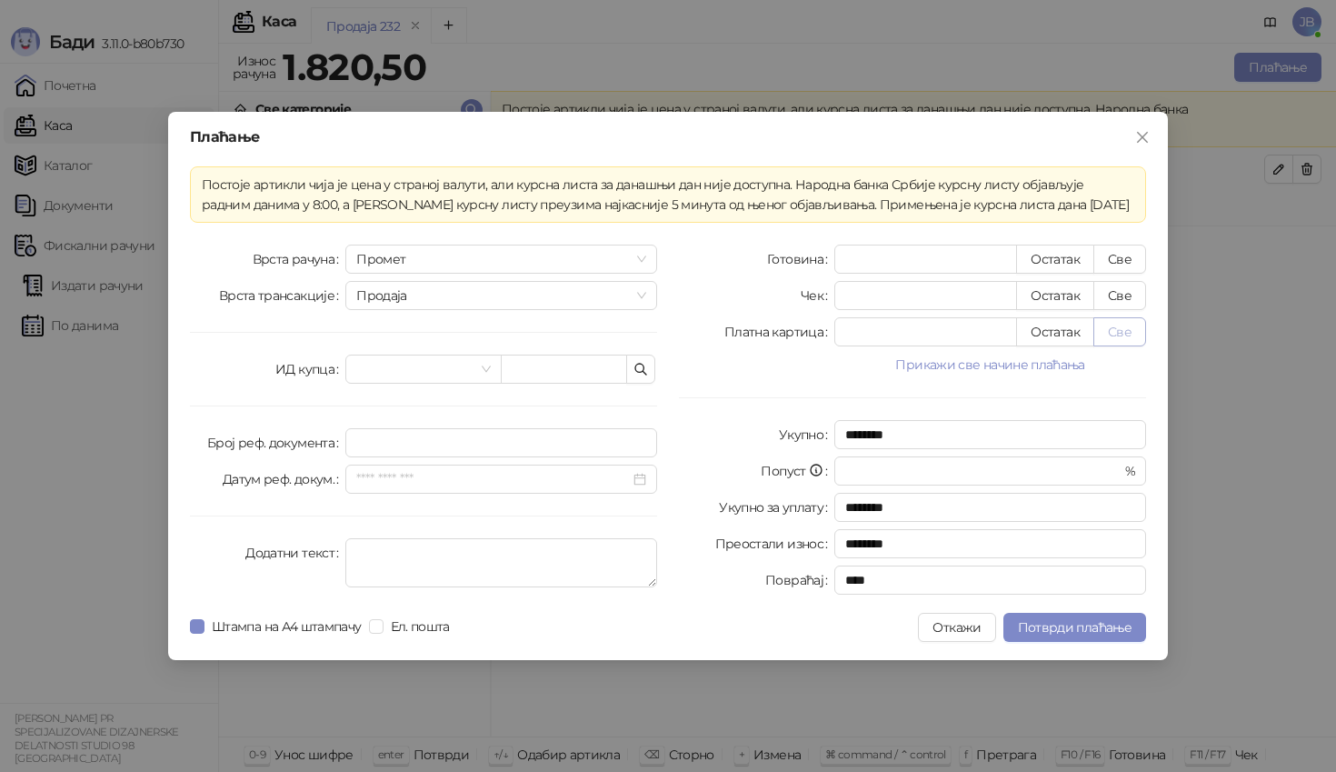
click at [1125, 332] on button "Све" at bounding box center [1120, 331] width 53 height 29
type input "******"
type input "****"
click at [1066, 627] on span "Потврди плаћање" at bounding box center [1075, 627] width 114 height 16
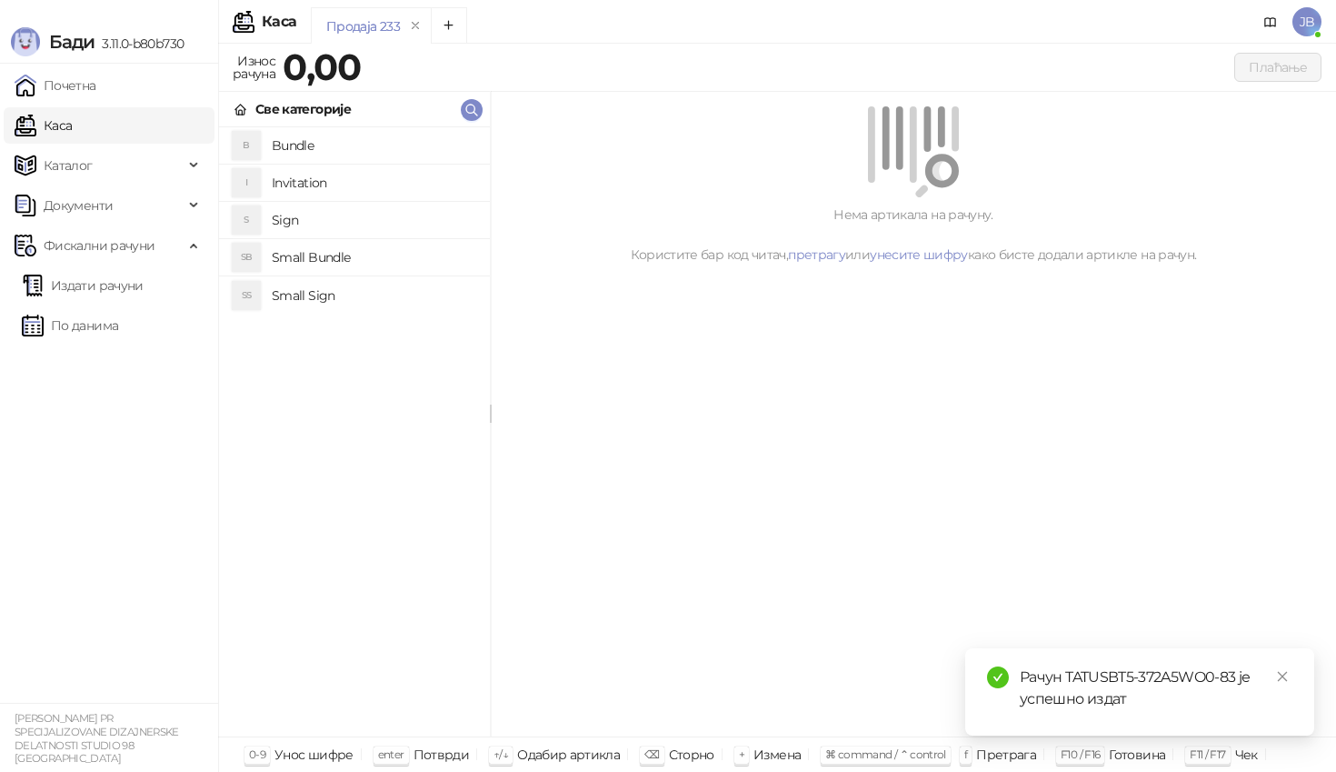
click at [276, 189] on h4 "Invitation" at bounding box center [374, 182] width 204 height 29
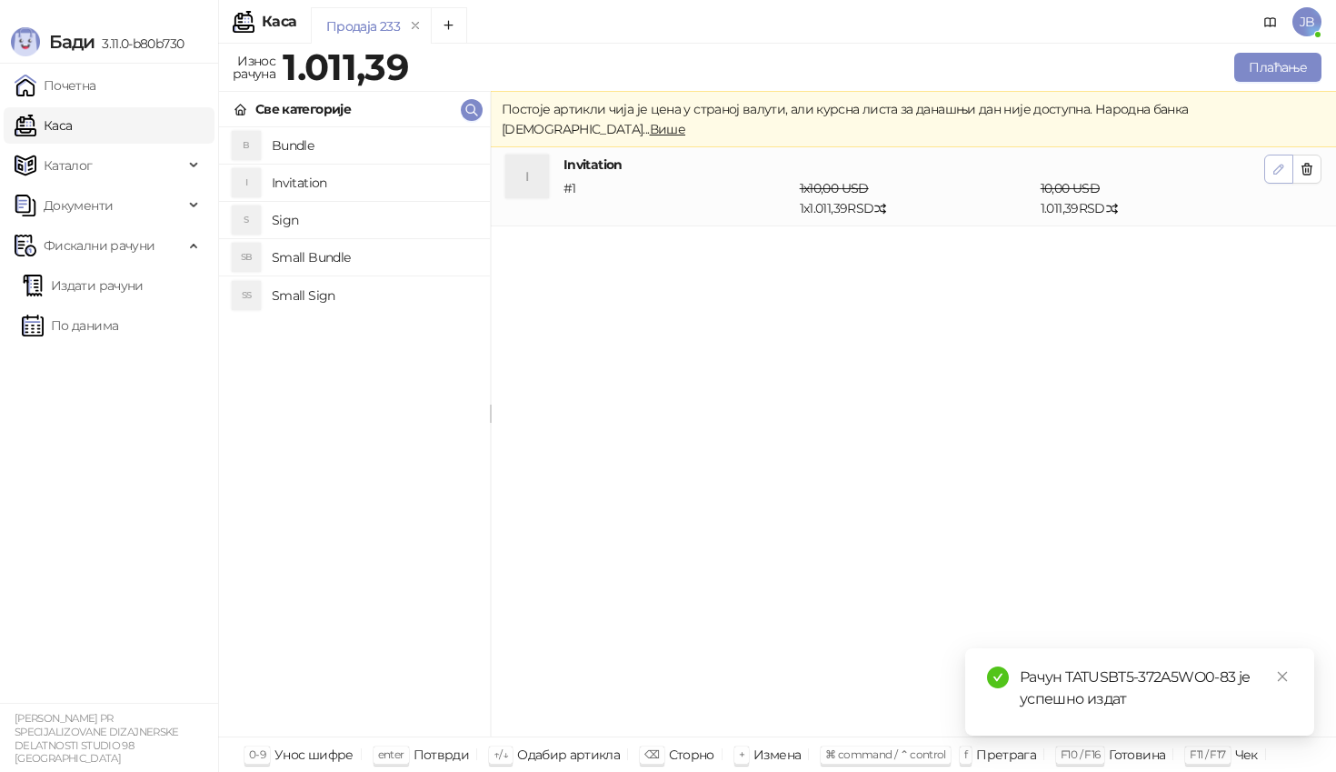
click at [1276, 157] on button "button" at bounding box center [1279, 169] width 29 height 29
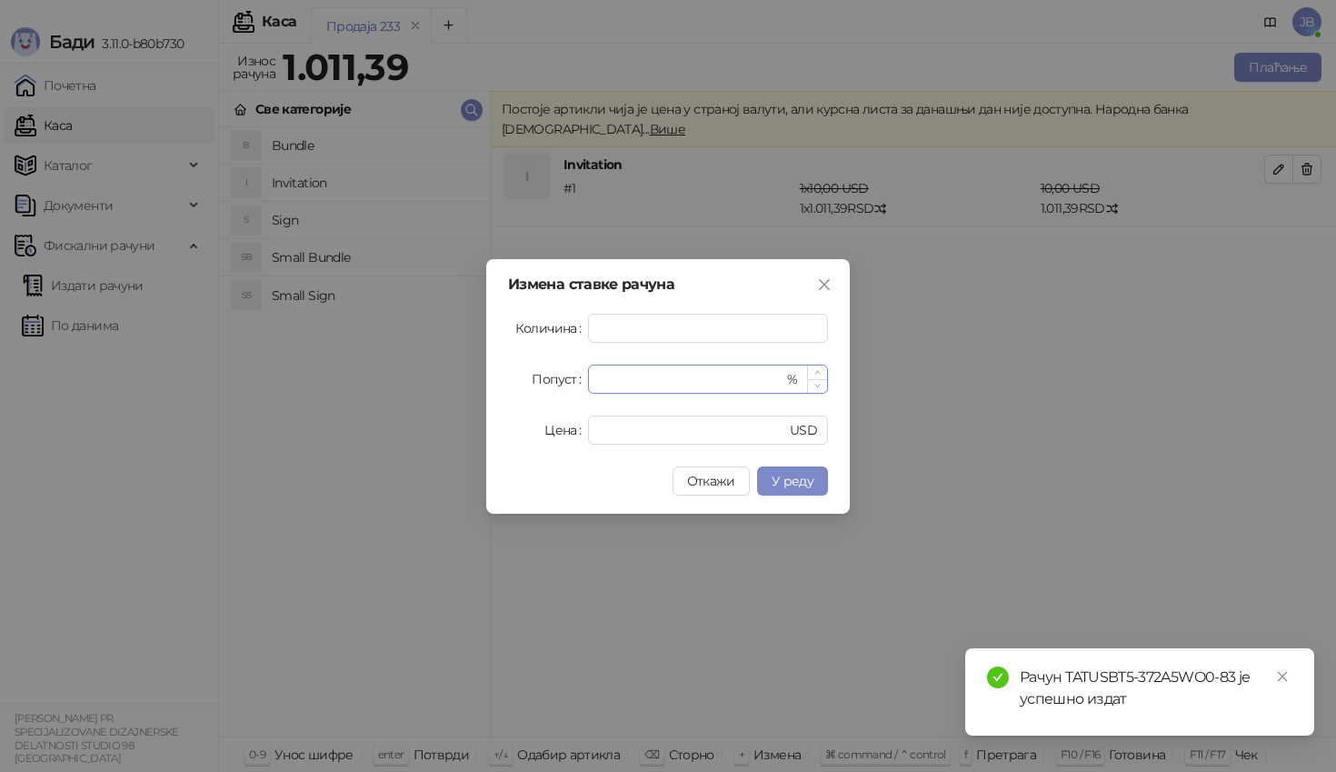
click at [698, 392] on input "*" at bounding box center [691, 378] width 185 height 27
click at [694, 375] on input "*" at bounding box center [691, 378] width 185 height 27
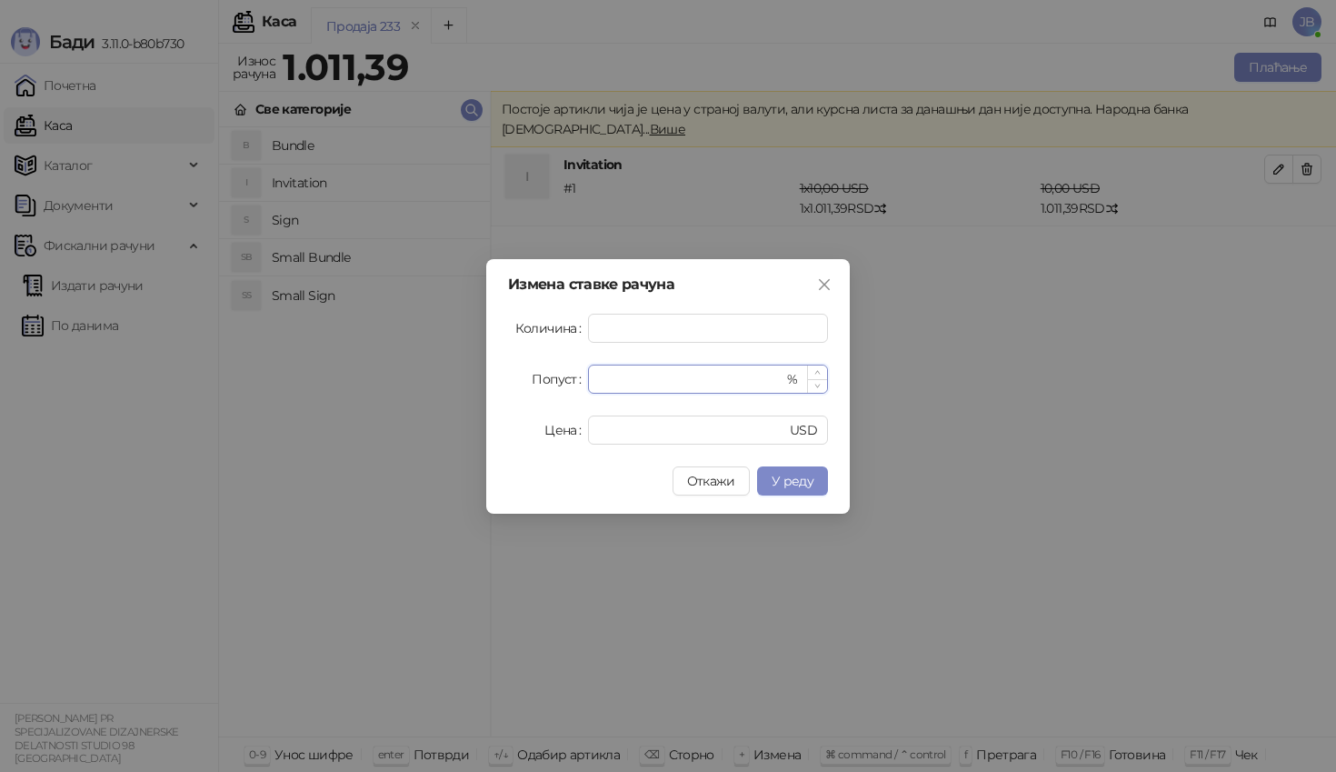
click at [694, 375] on input "**" at bounding box center [691, 378] width 185 height 27
type input "**"
click at [801, 478] on span "У реду" at bounding box center [793, 481] width 42 height 16
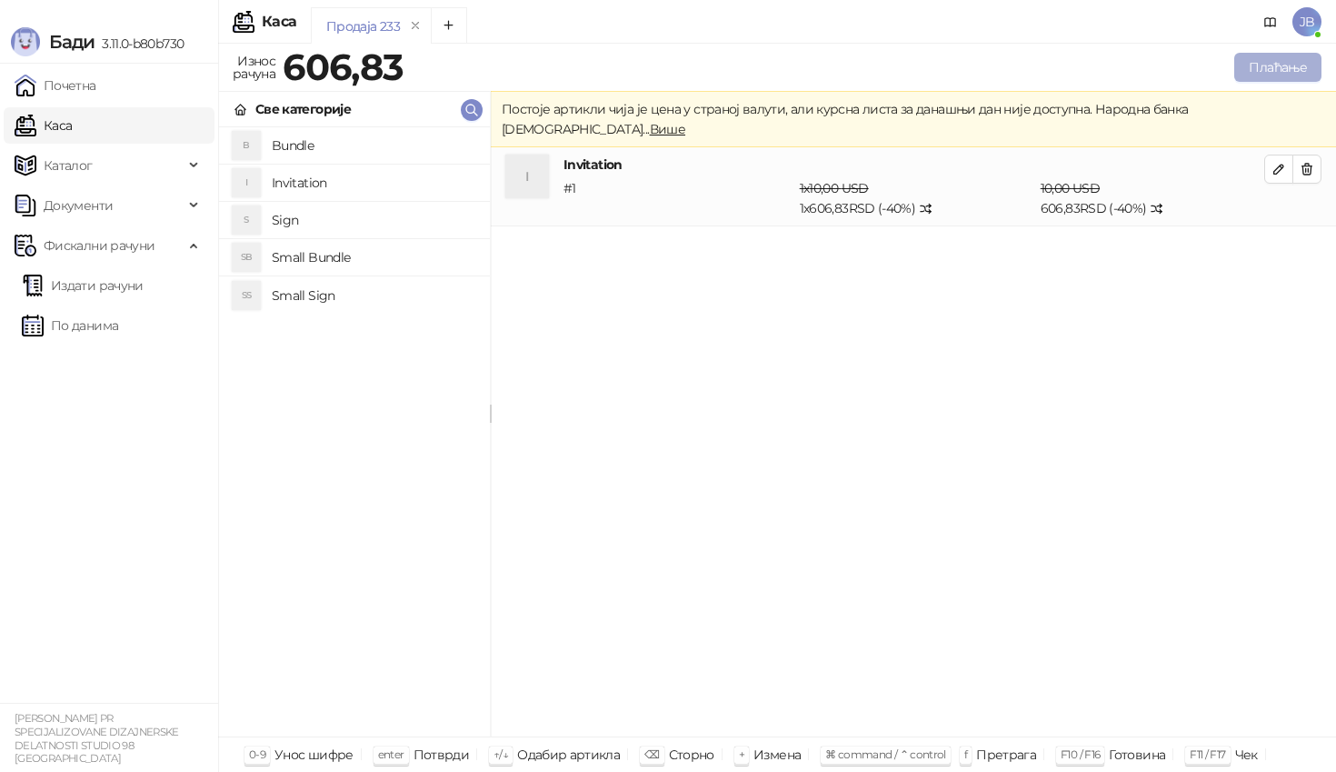
click at [1278, 60] on button "Плаћање" at bounding box center [1278, 67] width 87 height 29
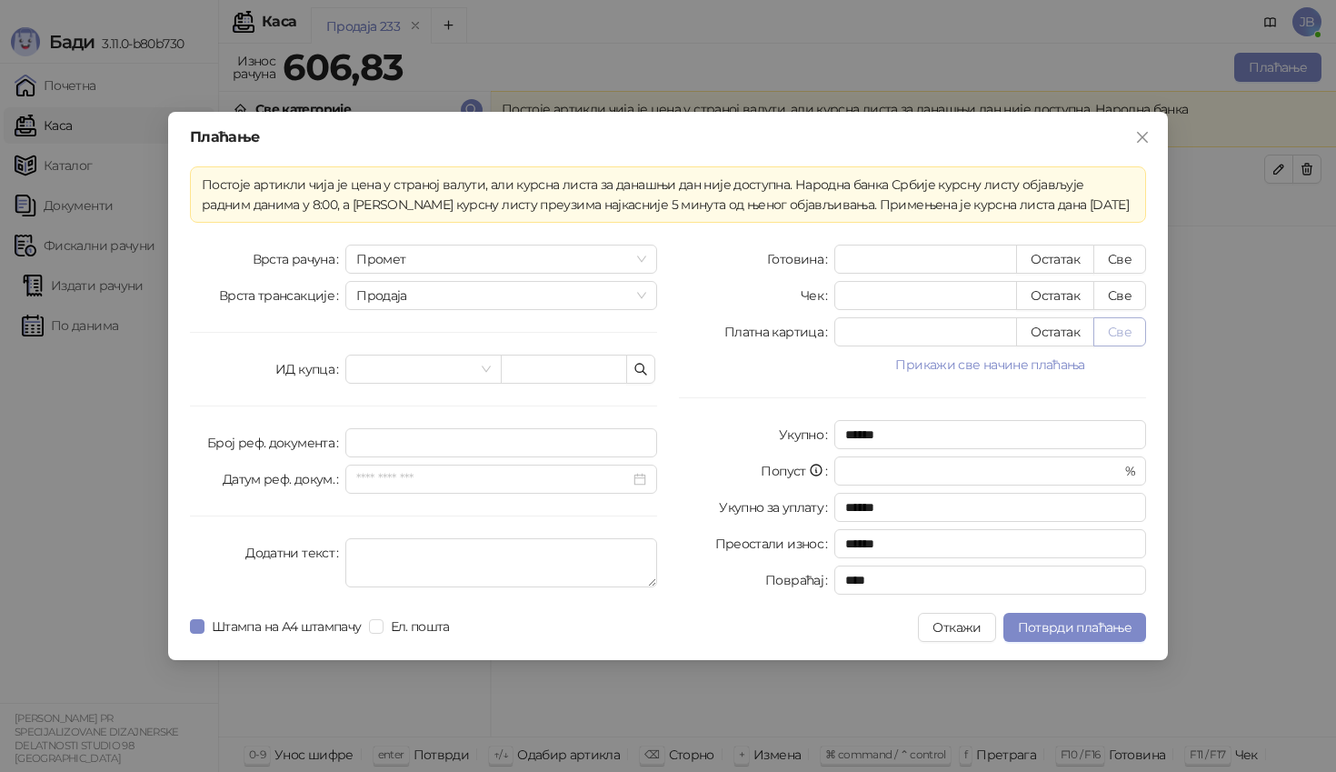
click at [1128, 330] on button "Све" at bounding box center [1120, 331] width 53 height 29
type input "******"
type input "****"
click at [1100, 632] on span "Потврди плаћање" at bounding box center [1075, 627] width 114 height 16
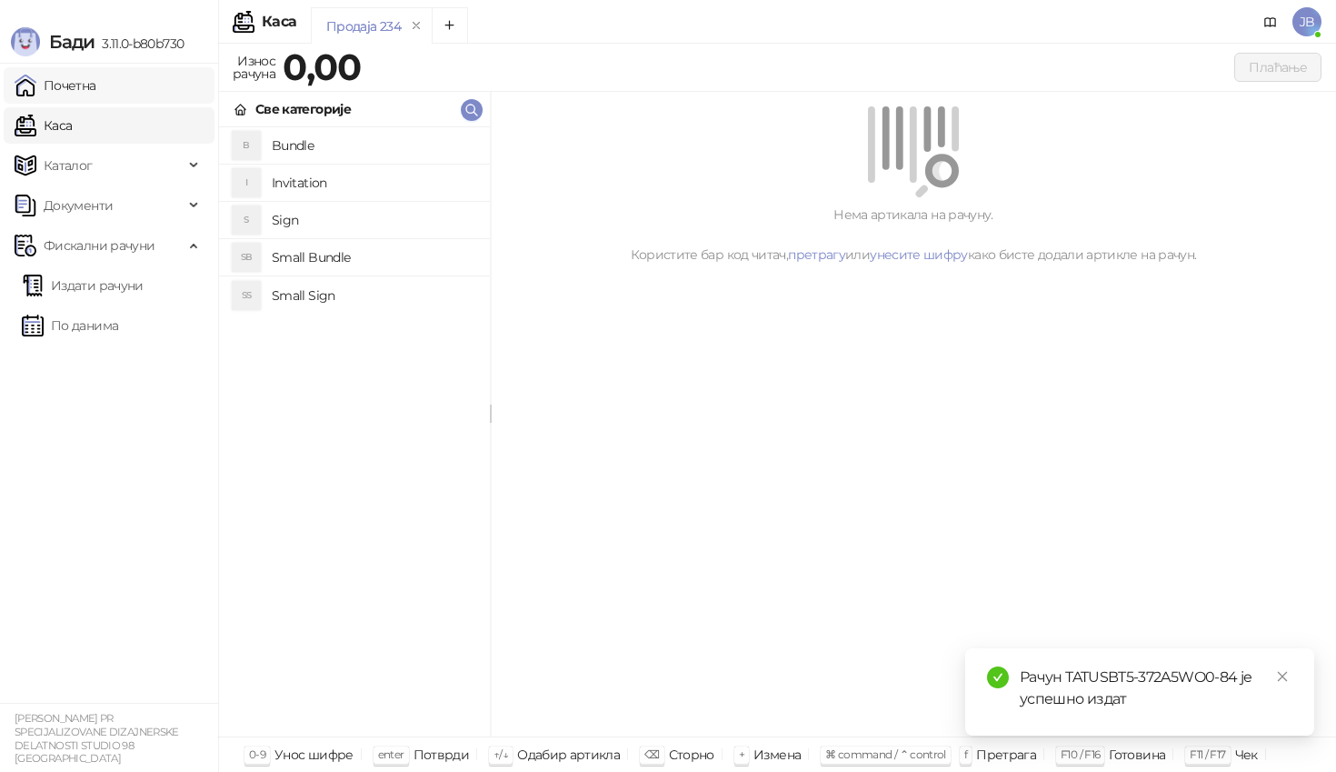
click at [65, 78] on link "Почетна" at bounding box center [56, 85] width 82 height 36
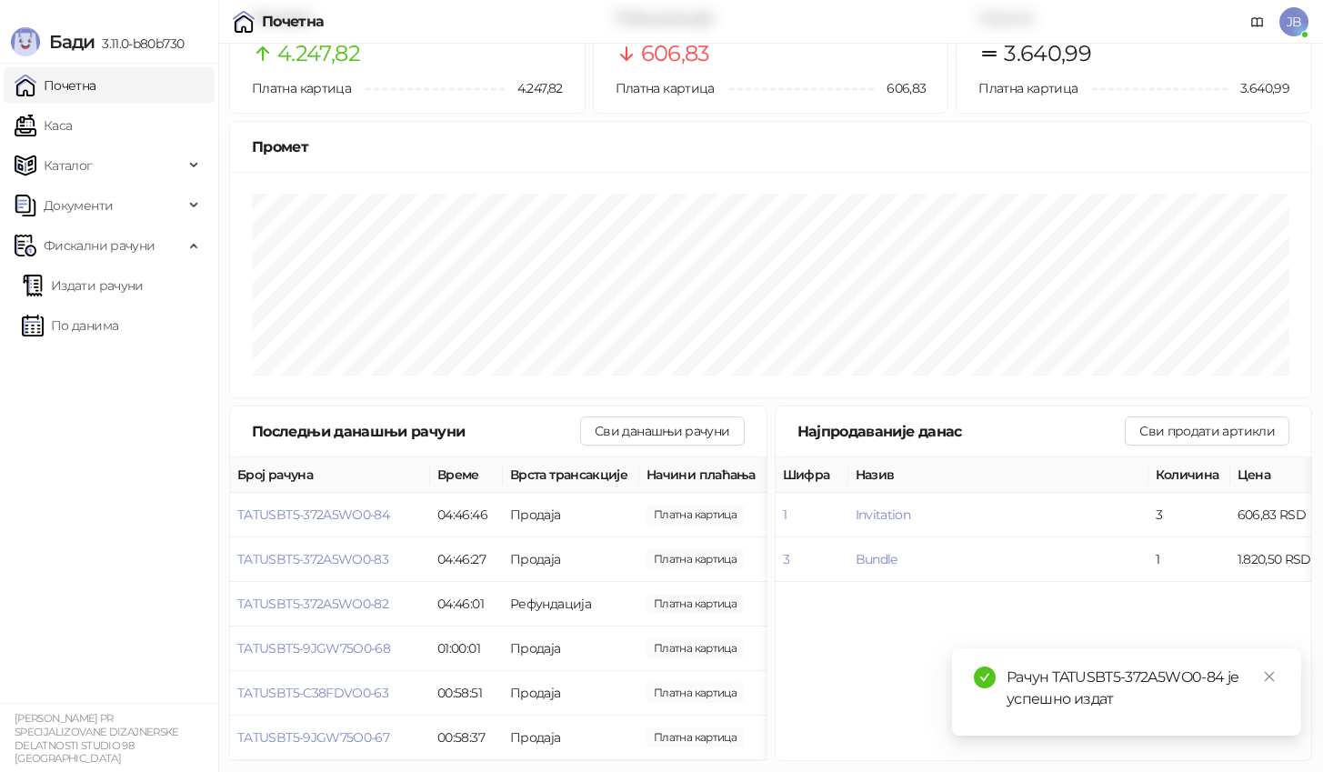
scroll to position [75, 0]
